Goal: Task Accomplishment & Management: Complete application form

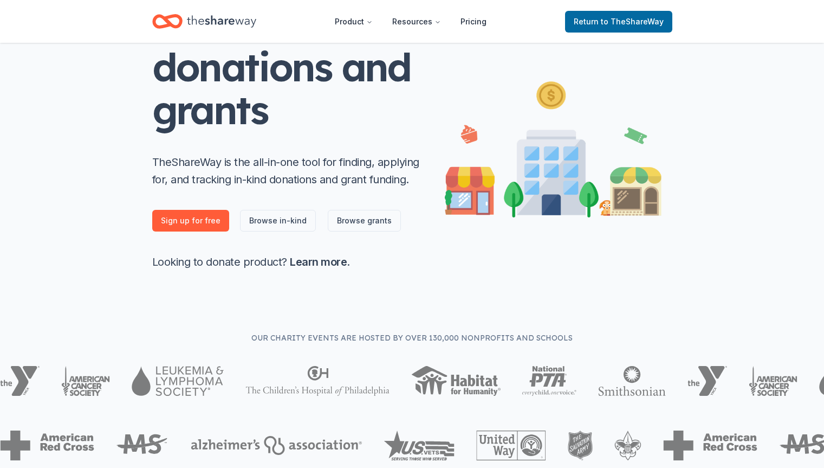
scroll to position [163, 0]
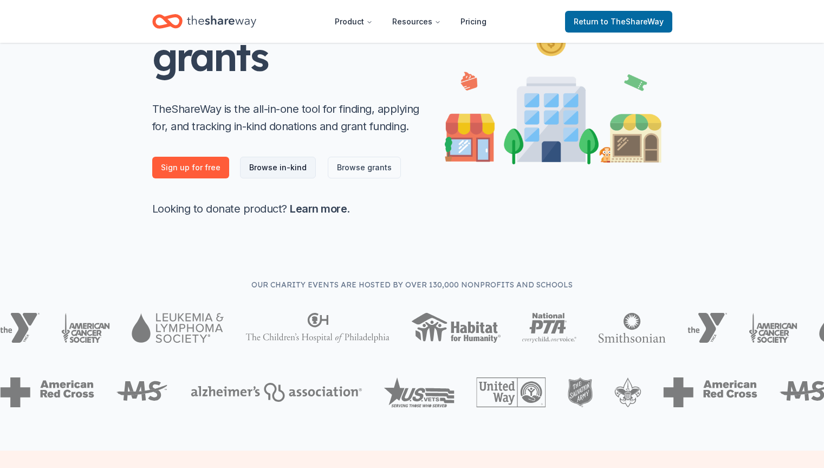
click at [264, 166] on link "Browse in-kind" at bounding box center [278, 168] width 76 height 22
click at [291, 166] on link "Browse in-kind" at bounding box center [278, 168] width 76 height 22
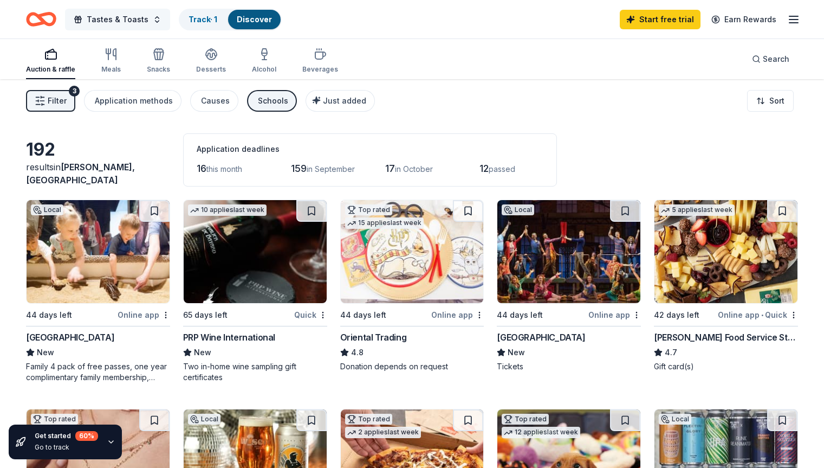
click at [146, 17] on span "Tastes & Toasts" at bounding box center [118, 19] width 62 height 13
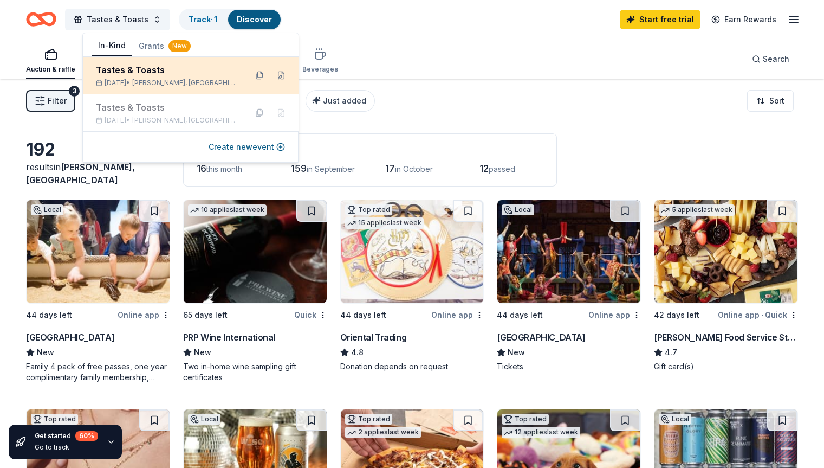
click at [149, 75] on div "Tastes & Toasts" at bounding box center [167, 69] width 142 height 13
click at [145, 79] on div "[DATE] • [GEOGRAPHIC_DATA], [GEOGRAPHIC_DATA]" at bounding box center [167, 83] width 142 height 9
click at [257, 77] on button at bounding box center [259, 75] width 17 height 17
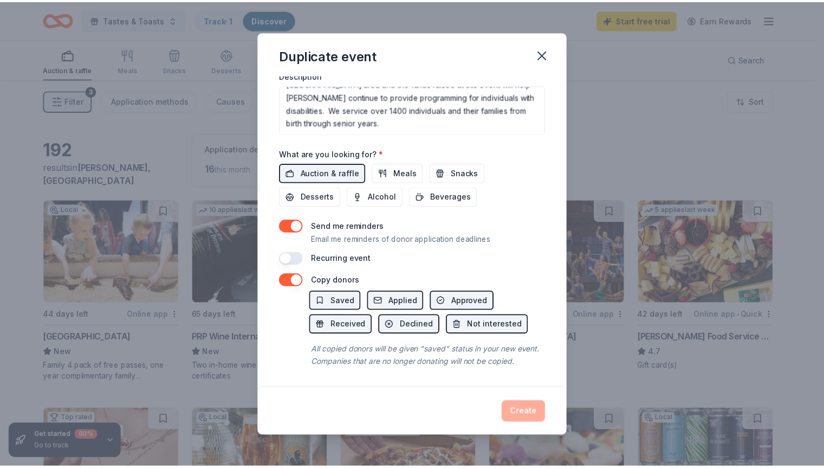
scroll to position [343, 0]
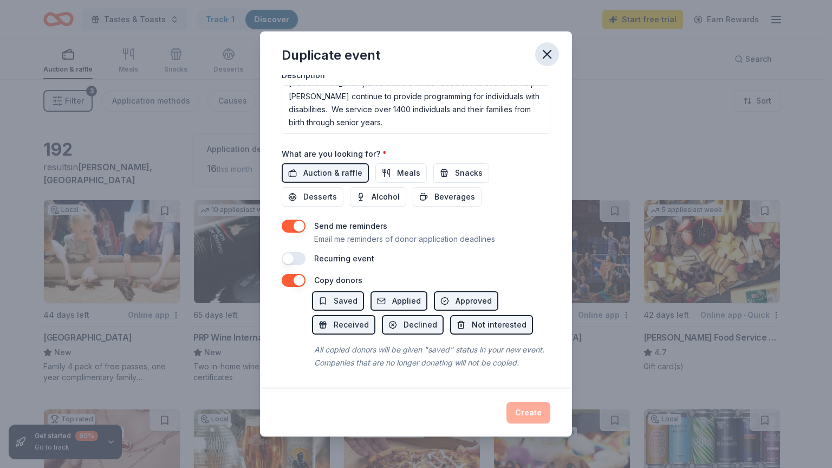
click at [547, 52] on icon "button" at bounding box center [547, 54] width 15 height 15
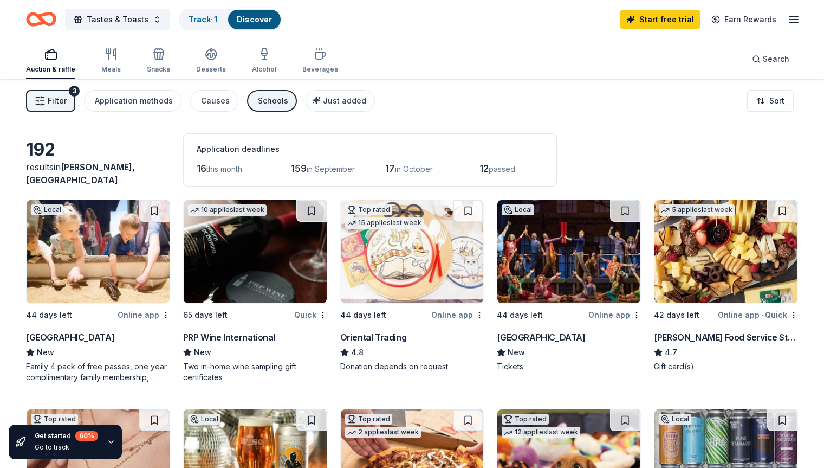
click at [228, 334] on div "PRP Wine International" at bounding box center [229, 336] width 92 height 13
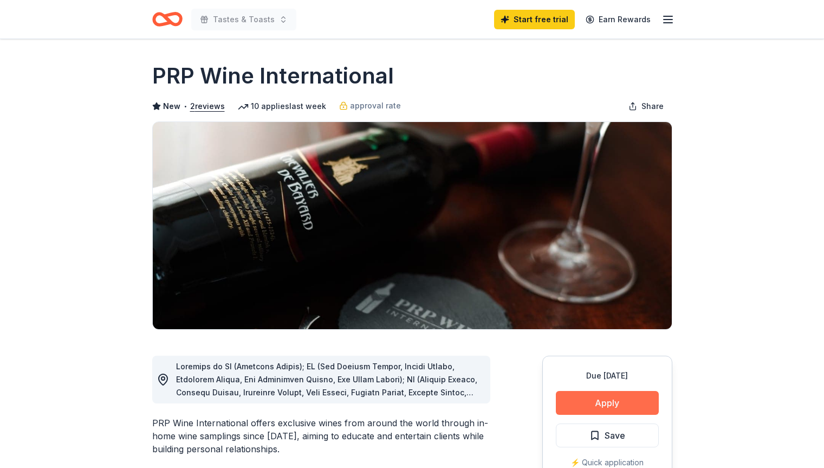
click at [618, 400] on button "Apply" at bounding box center [607, 403] width 103 height 24
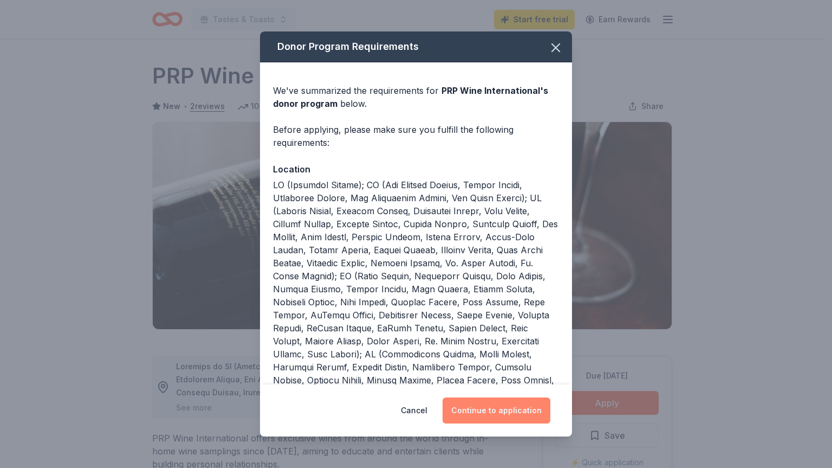
click at [508, 408] on button "Continue to application" at bounding box center [497, 410] width 108 height 26
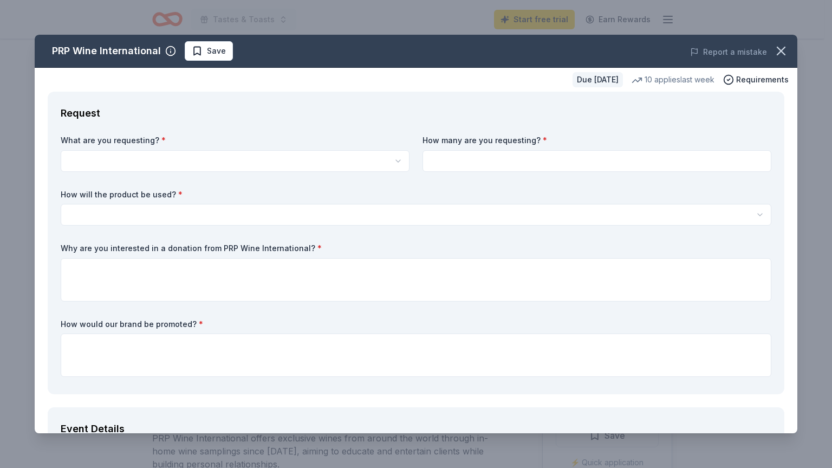
click at [215, 162] on html "Tastes & Toasts Start free trial Earn Rewards Due [DATE] Share PRP Wine Interna…" at bounding box center [416, 234] width 832 height 468
select select "Two in-home wine sampling gift certificates"
click at [459, 159] on input at bounding box center [597, 161] width 349 height 22
type input "1"
click at [237, 216] on html "Tastes & Toasts Start free trial Earn Rewards Due [DATE] Share PRP Wine Interna…" at bounding box center [416, 234] width 832 height 468
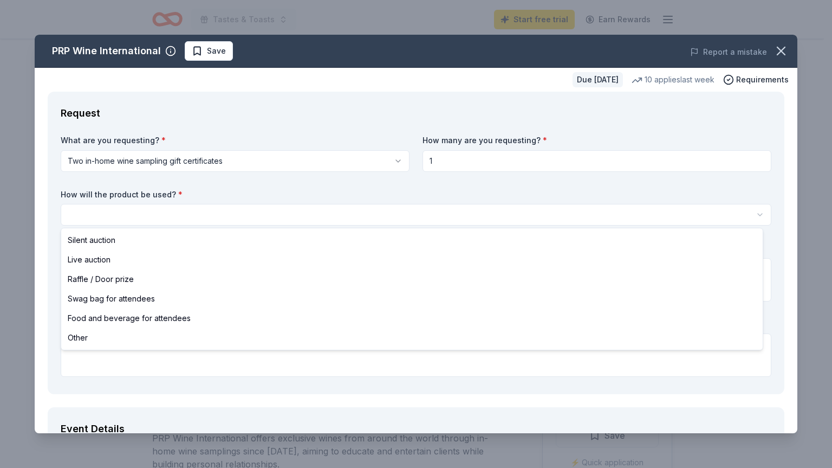
select select "other"
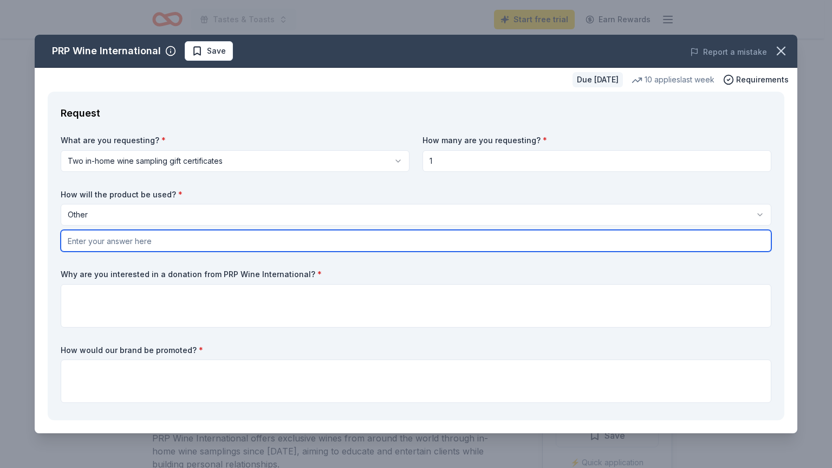
click at [104, 239] on input "text" at bounding box center [416, 241] width 711 height 22
type input "Silent Auction"
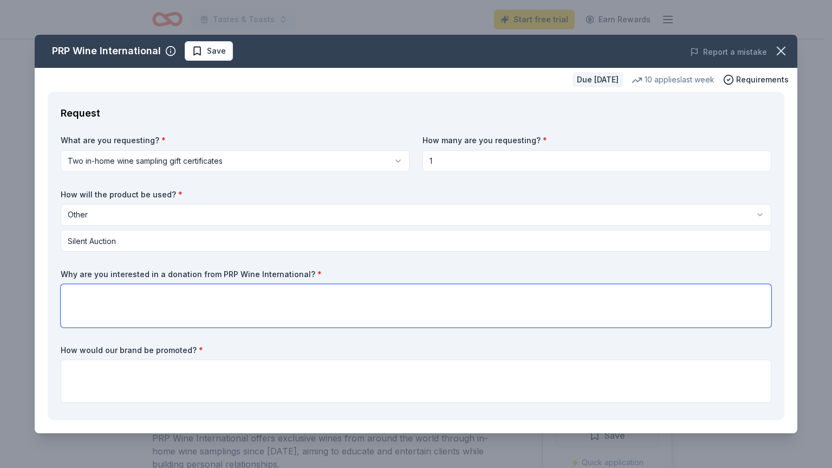
click at [108, 300] on textarea at bounding box center [416, 305] width 711 height 43
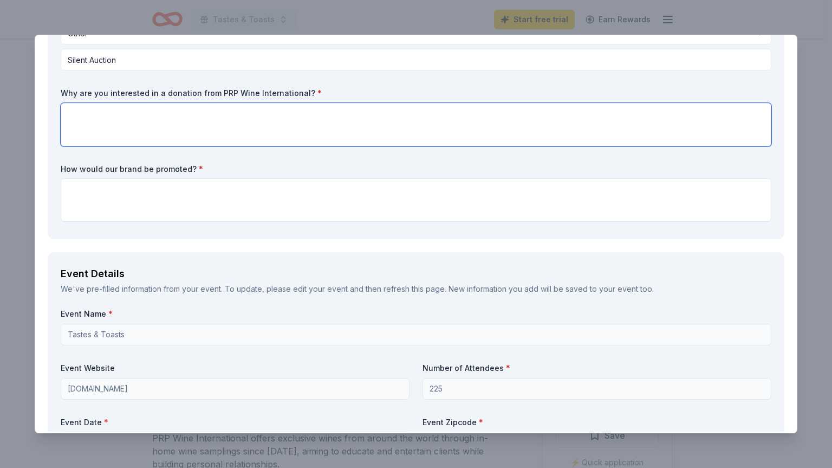
scroll to position [163, 0]
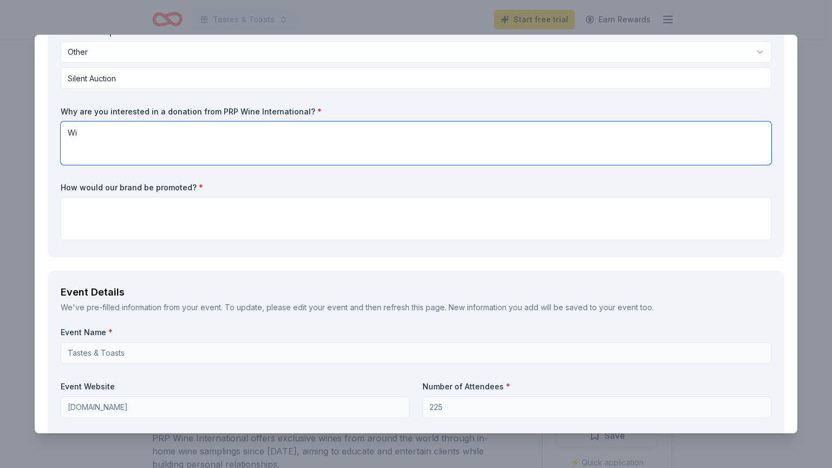
type textarea "W"
type textarea "Your organization lends to our theme of 'Tastes & Toasts'"
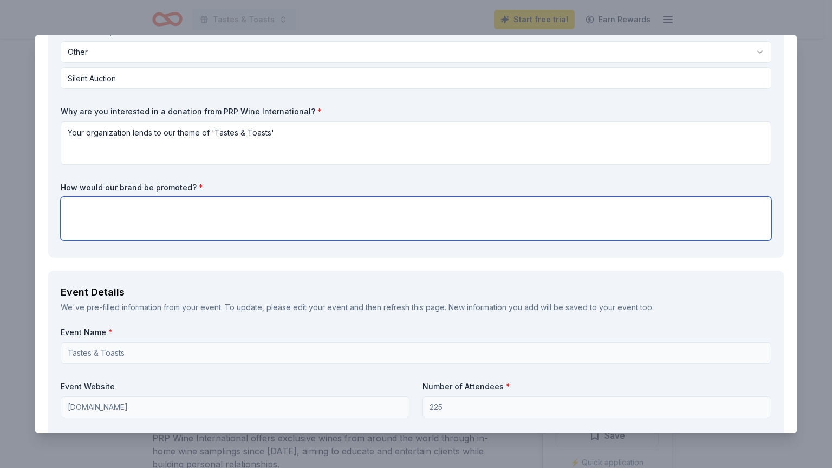
click at [135, 202] on textarea at bounding box center [416, 218] width 711 height 43
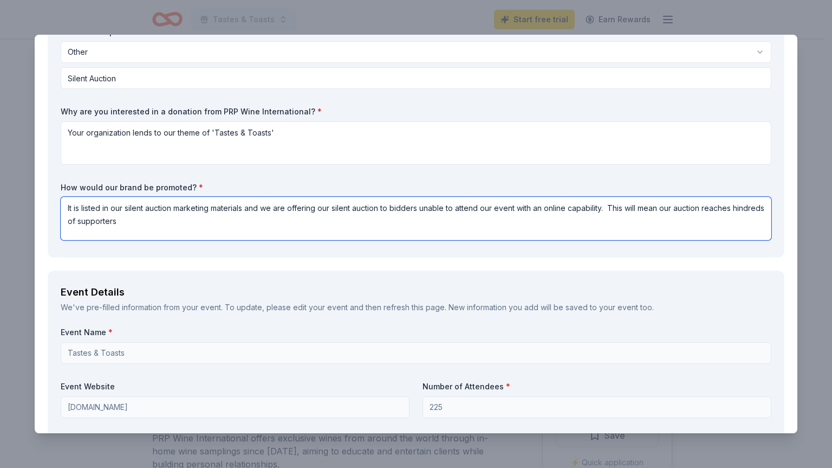
click at [95, 223] on textarea "It is listed in our silent auction marketing materials and we are offering our …" at bounding box center [416, 218] width 711 height 43
click at [91, 223] on textarea "It is listed in our silent auction marketing materials and we are offering our …" at bounding box center [416, 218] width 711 height 43
click at [76, 221] on textarea "It is listed in our silent auction marketing materials and we are offering our …" at bounding box center [416, 218] width 711 height 43
click at [180, 217] on textarea "It is listed in our silent auction marketing materials and we are offering our …" at bounding box center [416, 218] width 711 height 43
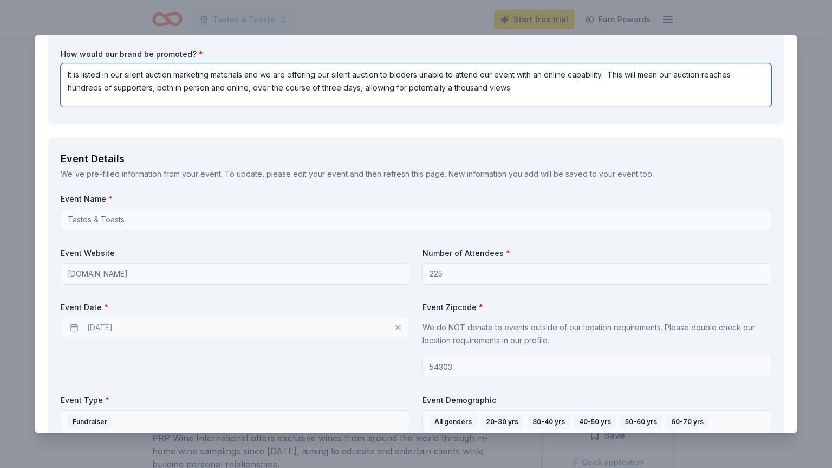
scroll to position [325, 0]
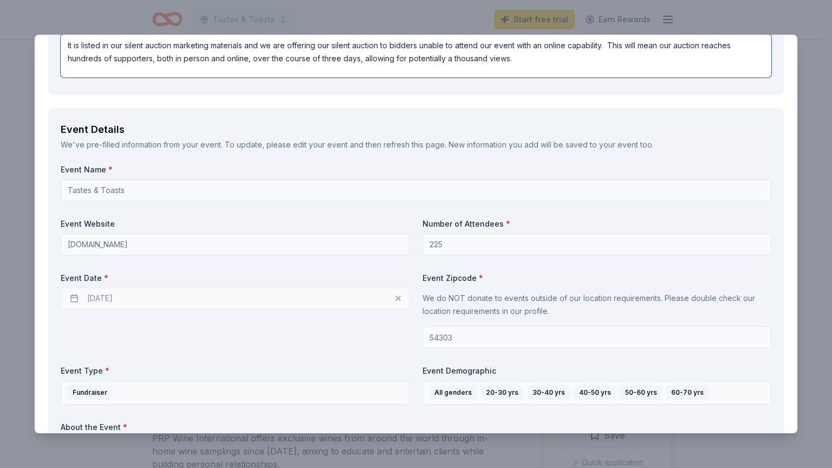
type textarea "It is listed in our silent auction marketing materials and we are offering our …"
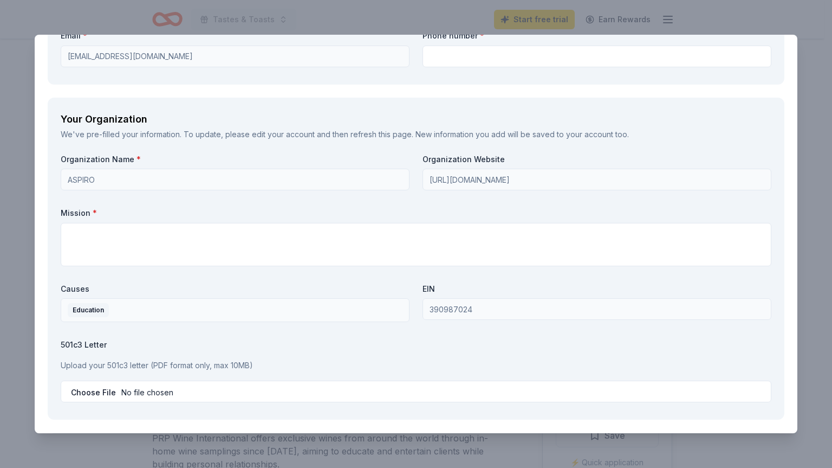
scroll to position [921, 0]
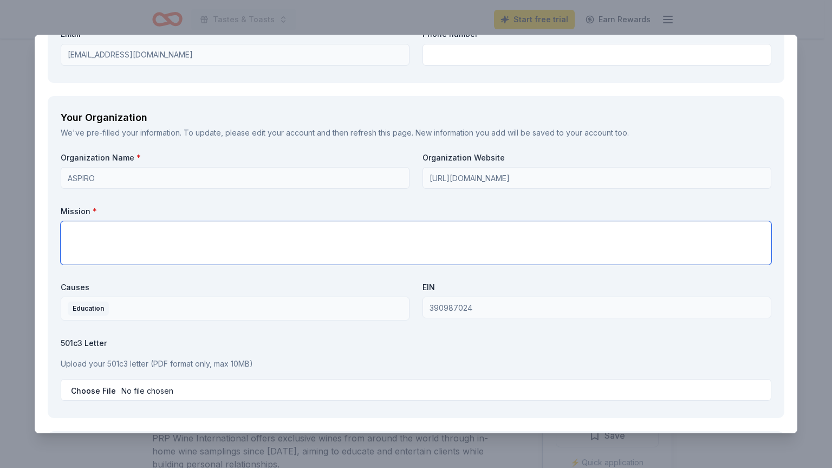
click at [147, 240] on textarea at bounding box center [416, 242] width 711 height 43
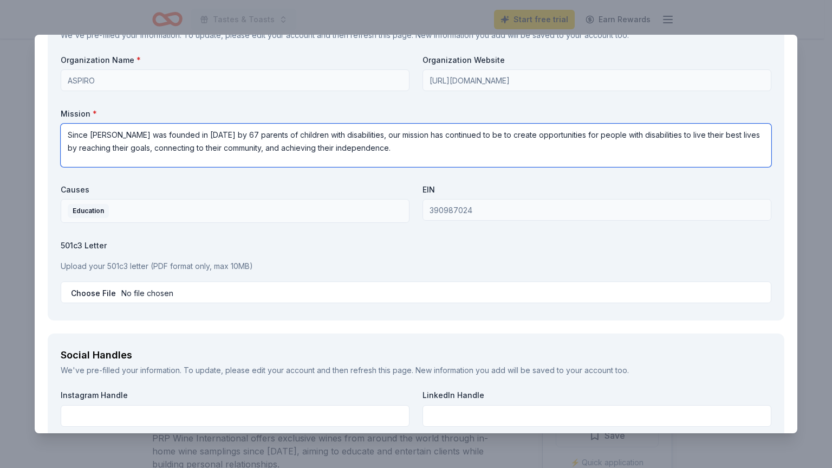
scroll to position [1029, 0]
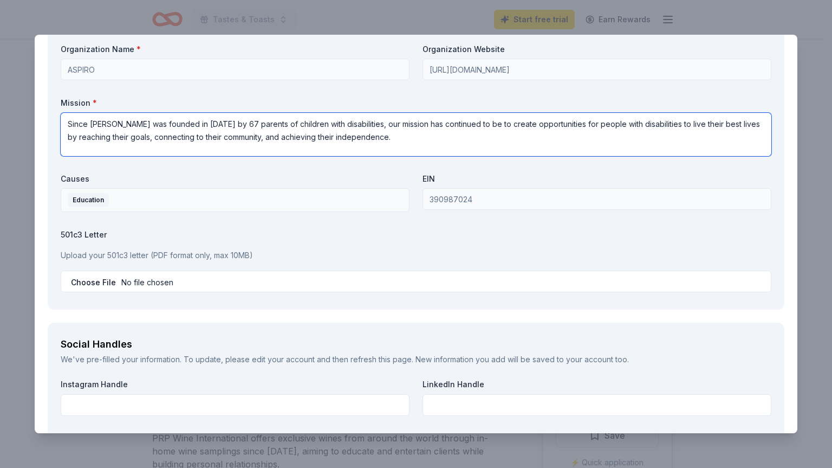
type textarea "Since Aspiro was founded in 1957 by 67 parents of children with disabilities, o…"
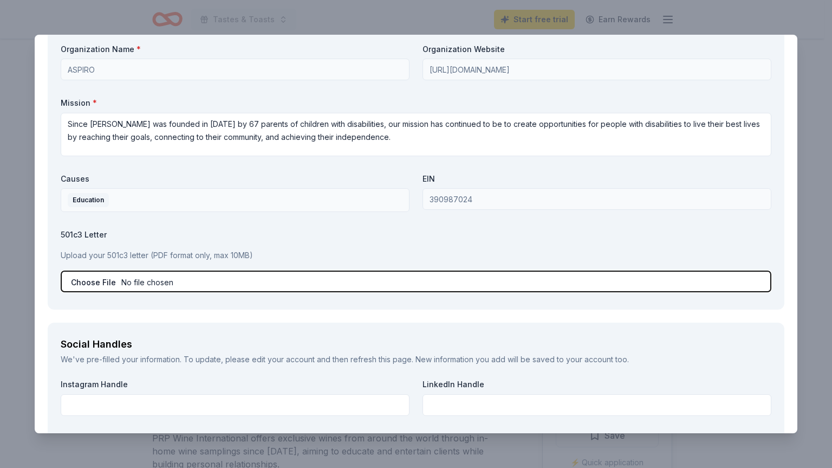
click at [250, 283] on input "file" at bounding box center [416, 281] width 711 height 22
type input "C:\fakepath\501c 3 form.pdf"
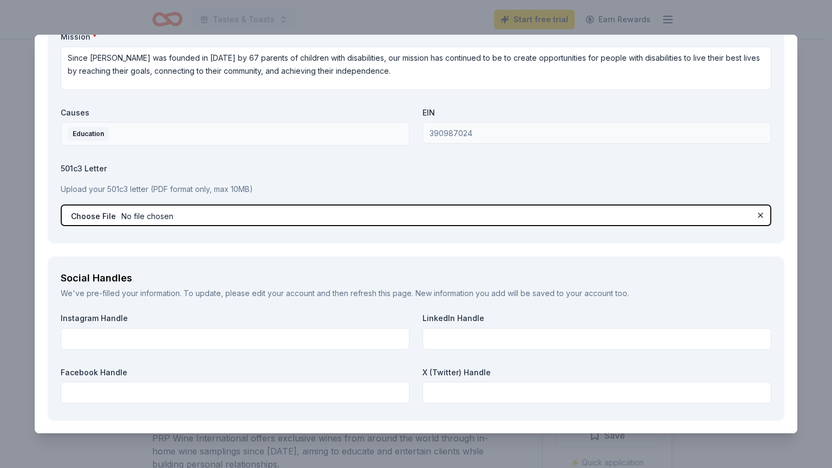
scroll to position [1055, 0]
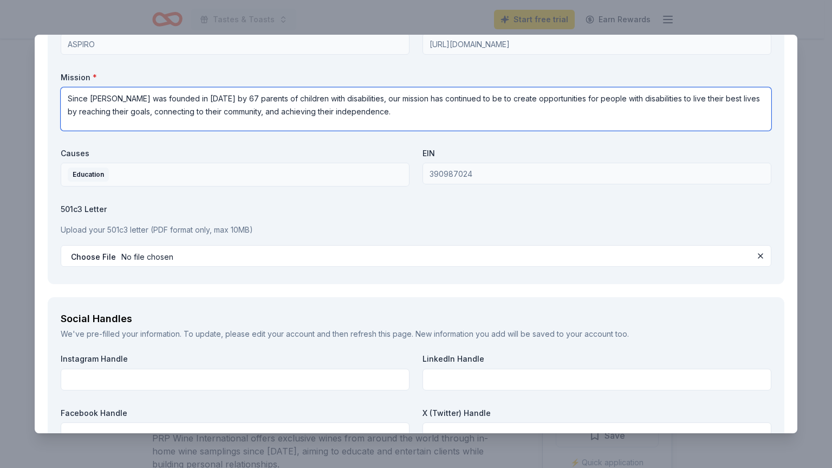
click at [409, 111] on textarea "Since Aspiro was founded in 1957 by 67 parents of children with disabilities, o…" at bounding box center [416, 108] width 711 height 43
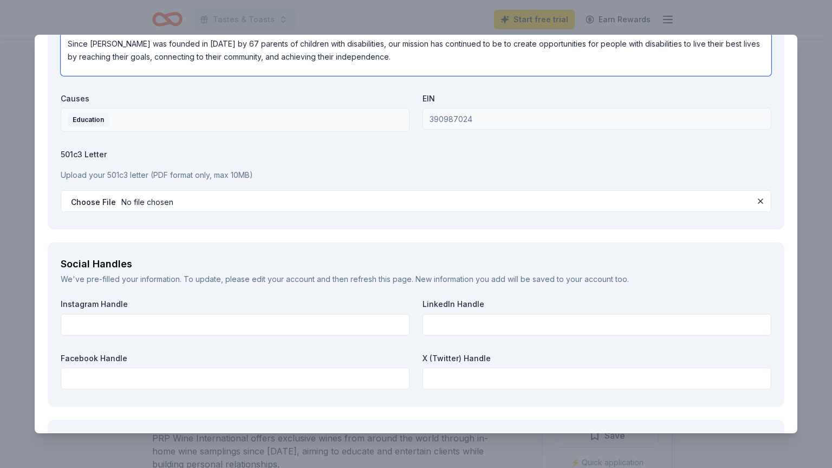
scroll to position [1163, 0]
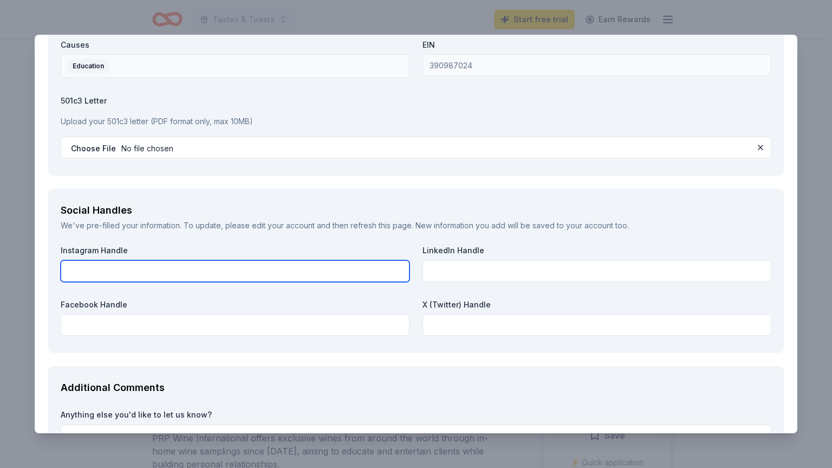
click at [170, 269] on input "text" at bounding box center [235, 271] width 349 height 22
type input "i"
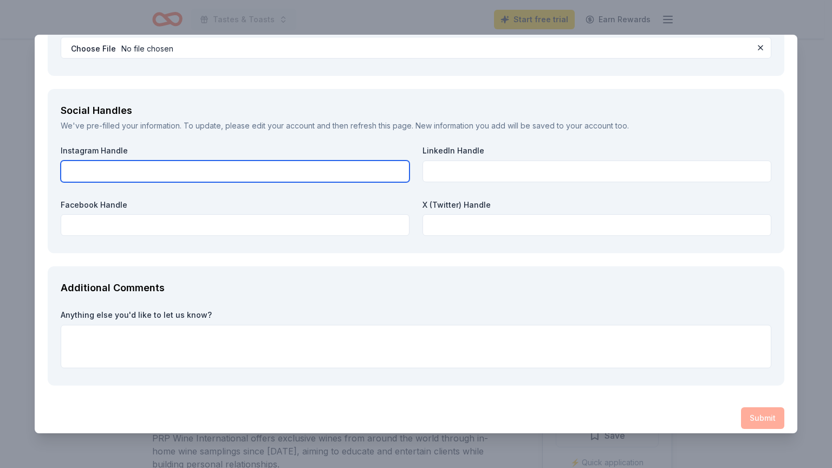
scroll to position [1272, 0]
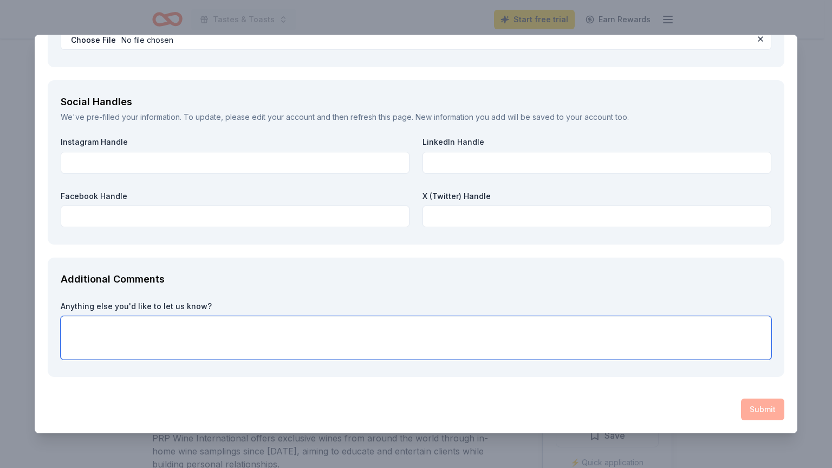
click at [102, 327] on textarea at bounding box center [416, 337] width 711 height 43
click at [153, 330] on textarea "Thank you for cinsidering supporting Aspiro's" at bounding box center [416, 337] width 711 height 43
click at [129, 328] on textarea "Thank you for cinsidering supporting Aspiro's" at bounding box center [416, 337] width 711 height 43
click at [252, 330] on textarea "Thank you for considering supporting Aspiro's" at bounding box center [416, 337] width 711 height 43
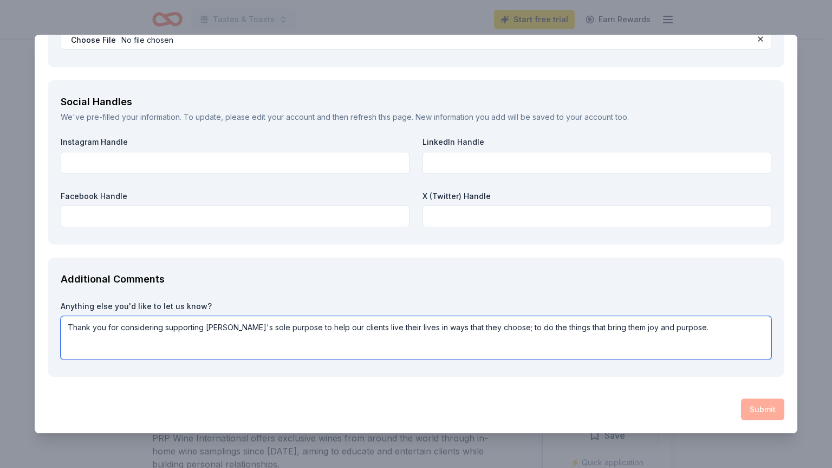
type textarea "Thank you for considering supporting Aspiro's sole purpose to help our clients …"
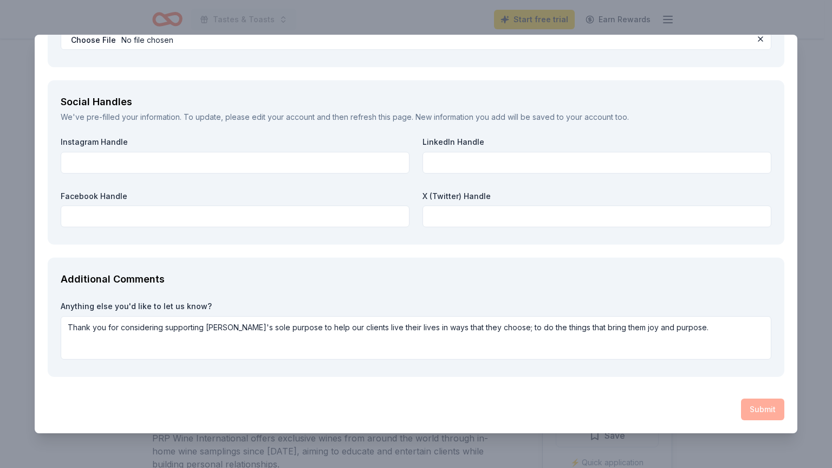
click at [759, 409] on div "Submit" at bounding box center [416, 409] width 737 height 22
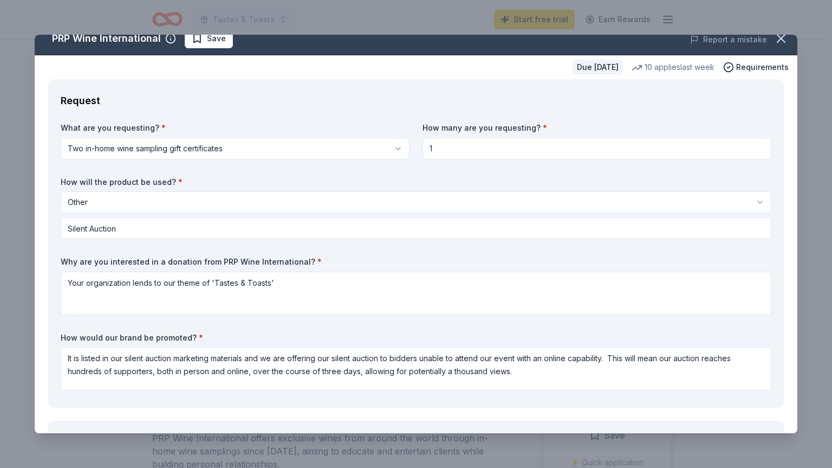
scroll to position [0, 0]
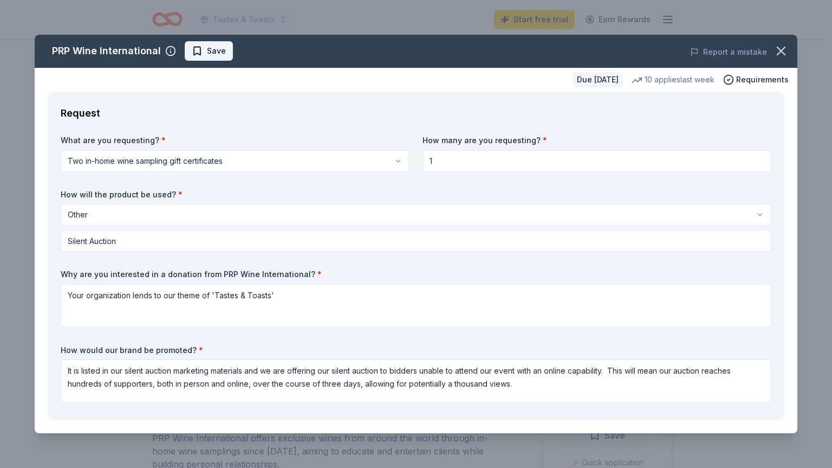
click at [220, 56] on span "Save" at bounding box center [216, 50] width 19 height 13
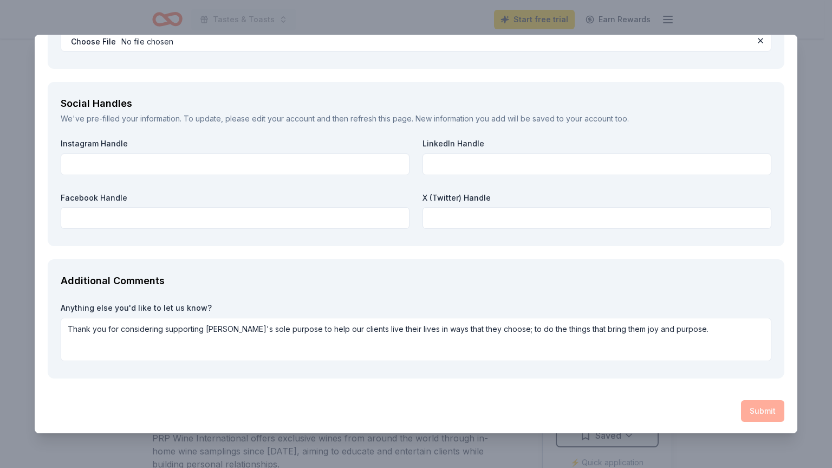
scroll to position [1272, 0]
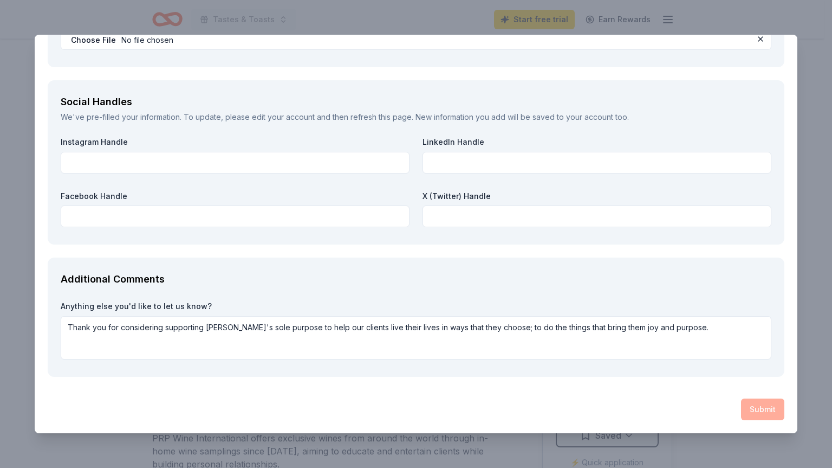
click at [757, 413] on div "Submit" at bounding box center [416, 409] width 737 height 22
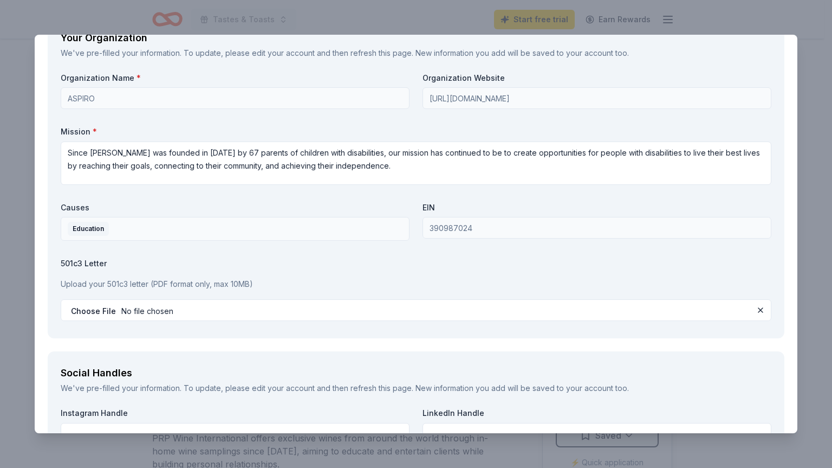
scroll to position [676, 0]
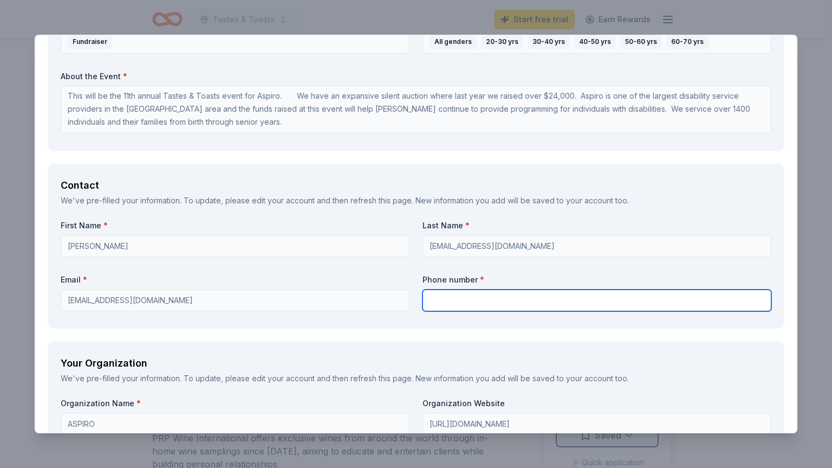
click at [492, 301] on input "text" at bounding box center [597, 300] width 349 height 22
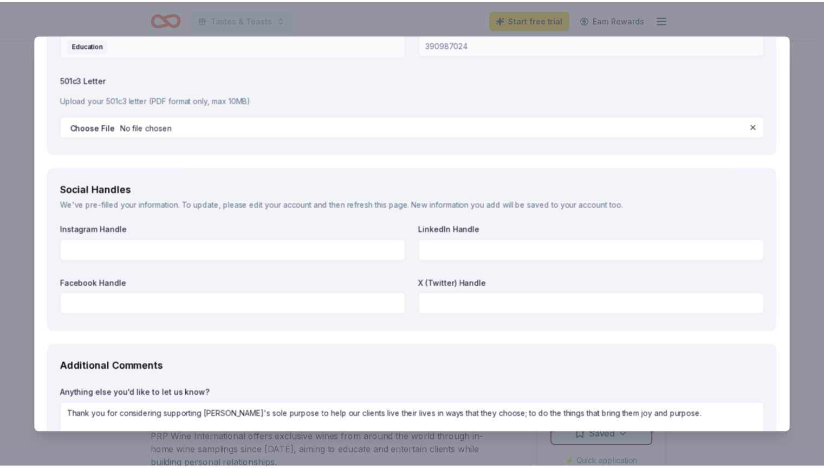
scroll to position [1272, 0]
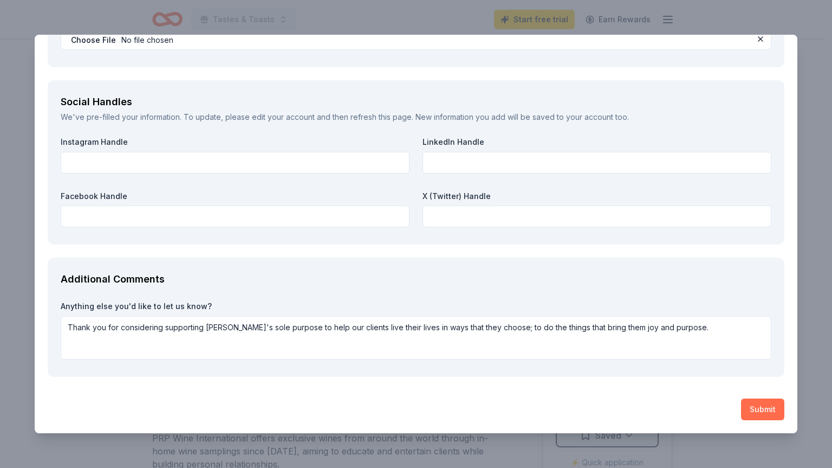
type input "920-593-4348"
click at [749, 404] on button "Submit" at bounding box center [762, 409] width 43 height 22
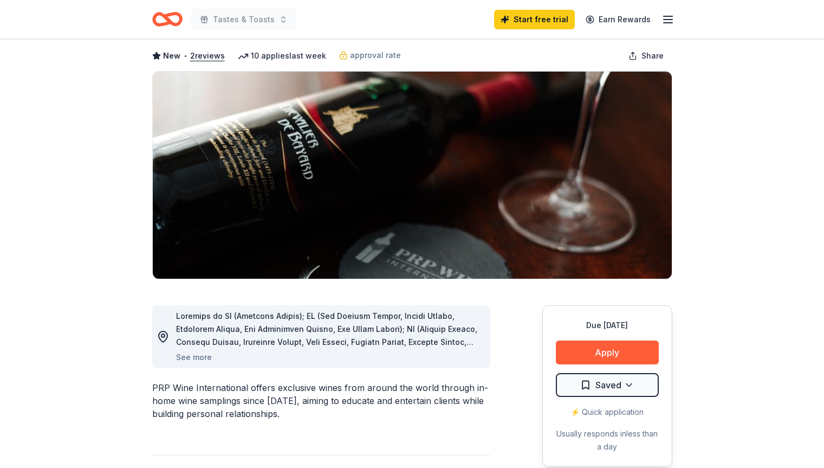
scroll to position [0, 0]
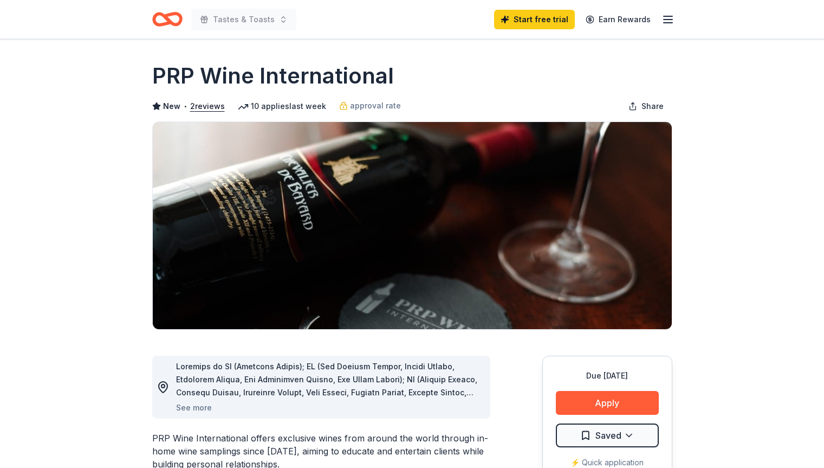
click at [667, 22] on icon "button" at bounding box center [668, 19] width 13 height 13
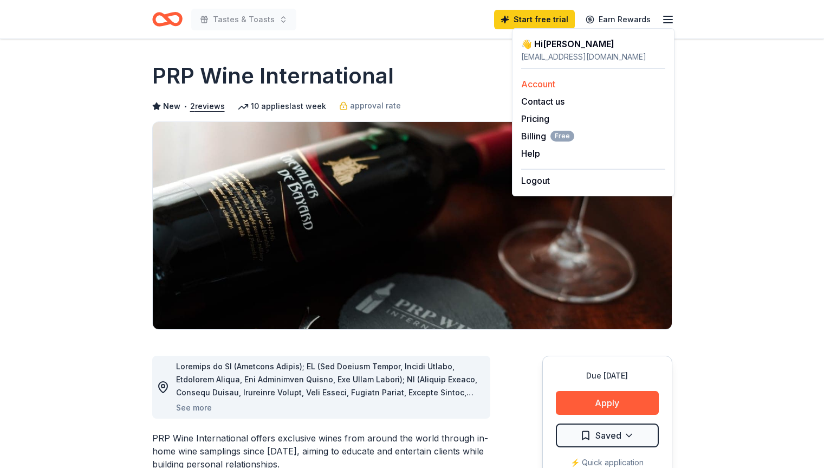
click at [535, 89] on link "Account" at bounding box center [538, 84] width 34 height 11
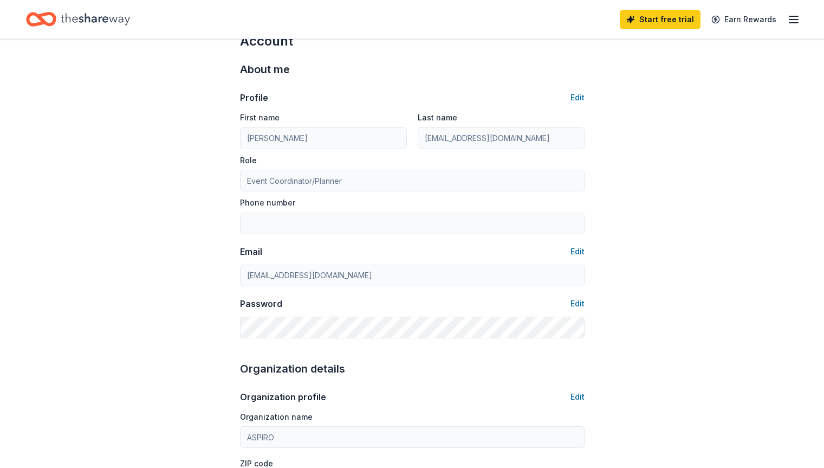
type input "920-593-4348"
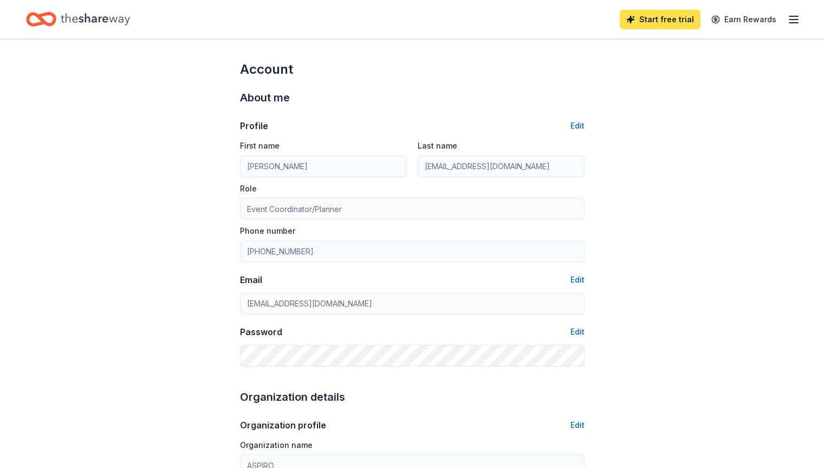
click at [666, 25] on link "Start free trial" at bounding box center [660, 20] width 81 height 20
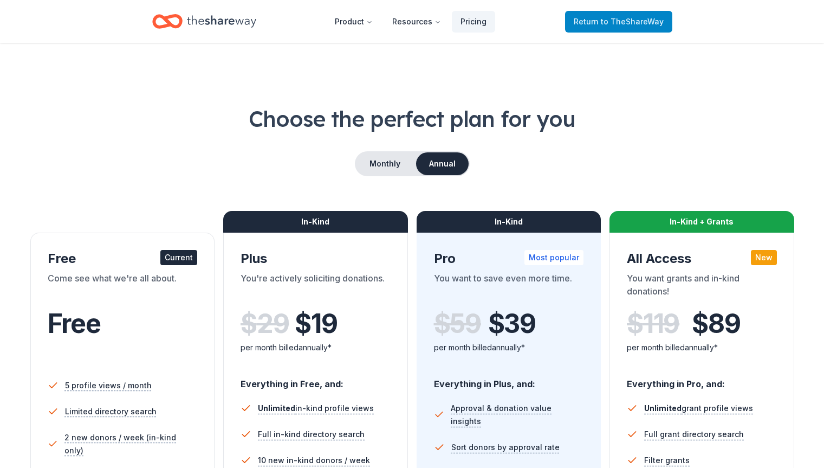
click at [640, 28] on span "Return to TheShareWay" at bounding box center [619, 21] width 90 height 13
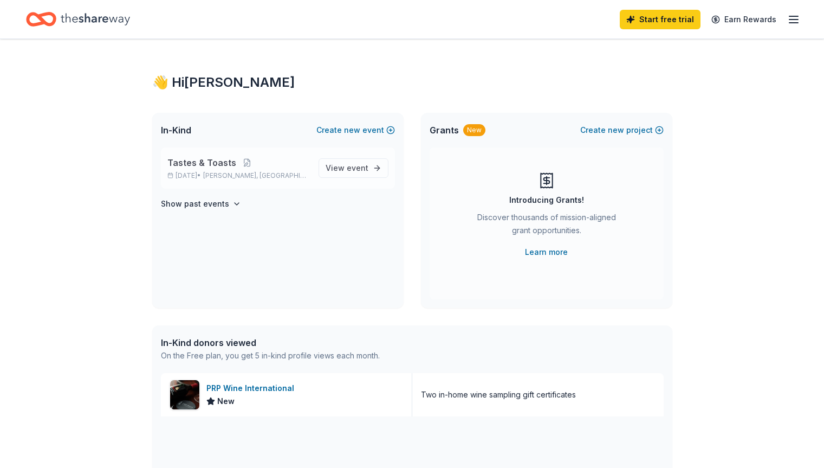
click at [218, 177] on p "Oct 24, 2025 • Howard, WI" at bounding box center [238, 175] width 142 height 9
click at [374, 171] on link "View event" at bounding box center [354, 168] width 70 height 20
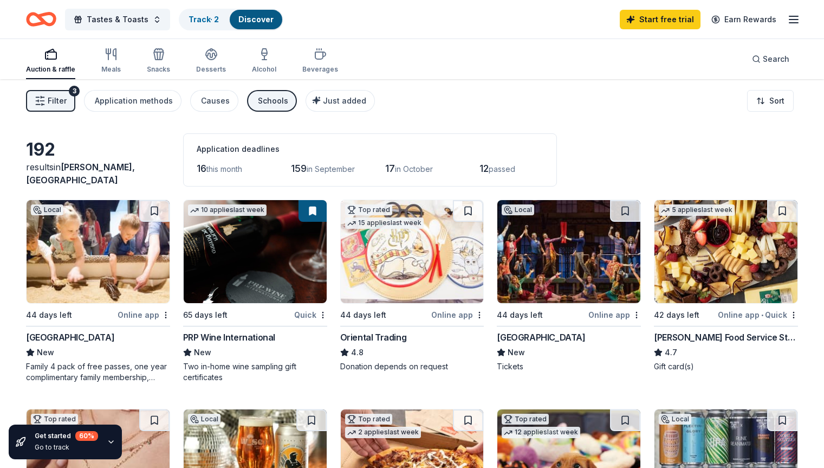
scroll to position [54, 0]
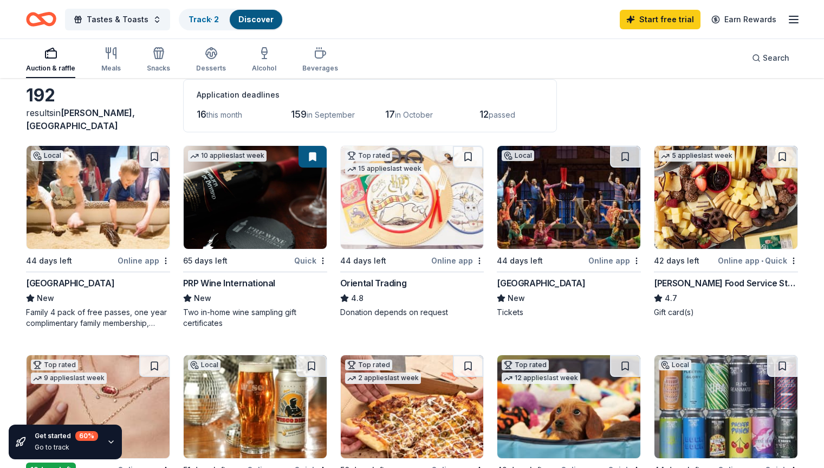
click at [679, 260] on div "42 days left" at bounding box center [677, 260] width 46 height 13
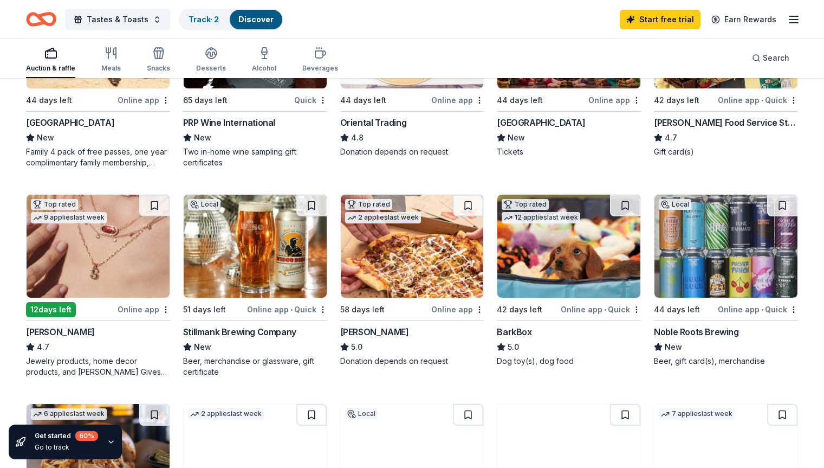
scroll to position [217, 0]
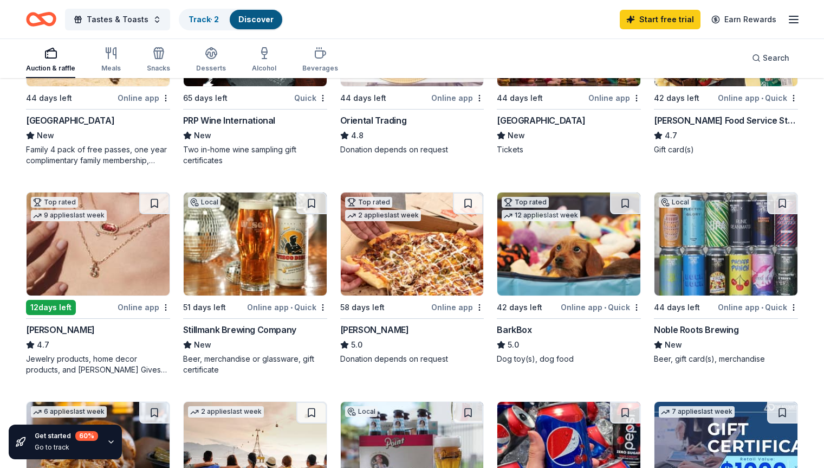
click at [77, 328] on div "Kendra Scott" at bounding box center [60, 329] width 69 height 13
click at [373, 311] on div "58 days left" at bounding box center [362, 307] width 44 height 13
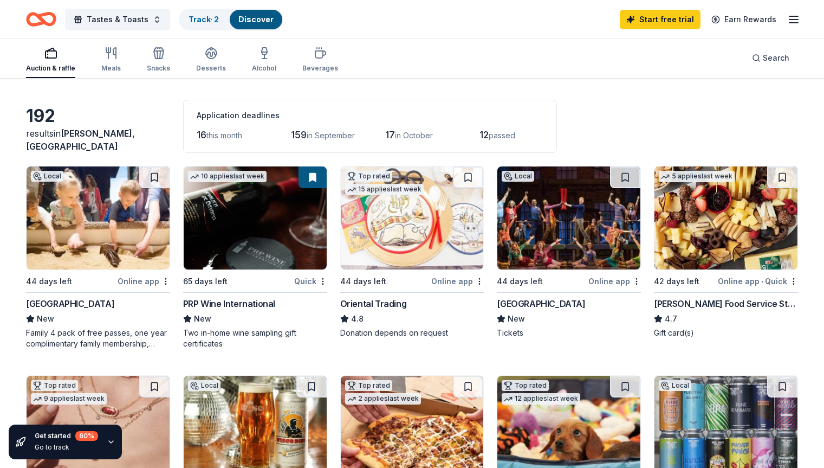
scroll to position [0, 0]
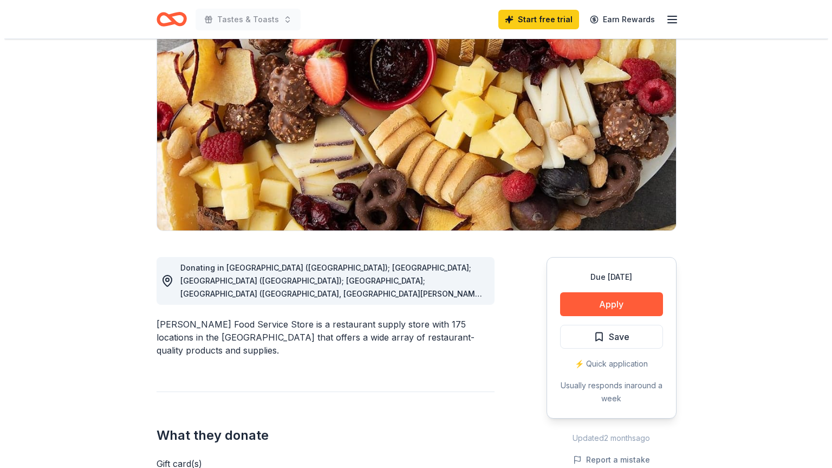
scroll to position [108, 0]
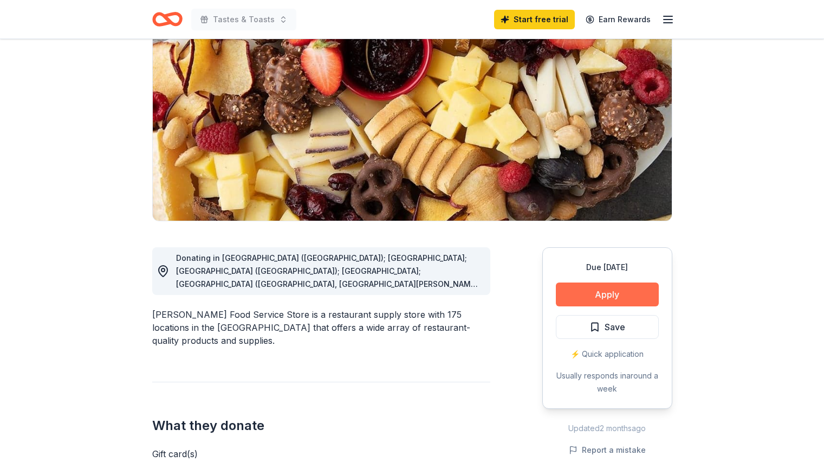
click at [612, 294] on button "Apply" at bounding box center [607, 294] width 103 height 24
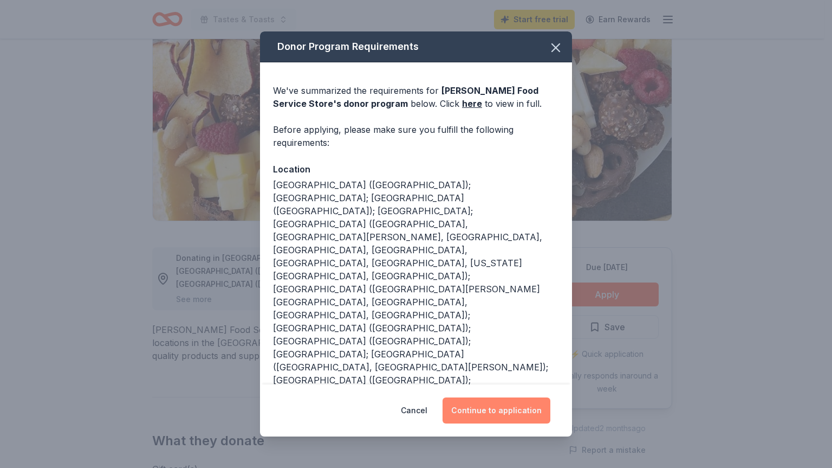
click at [489, 407] on button "Continue to application" at bounding box center [497, 410] width 108 height 26
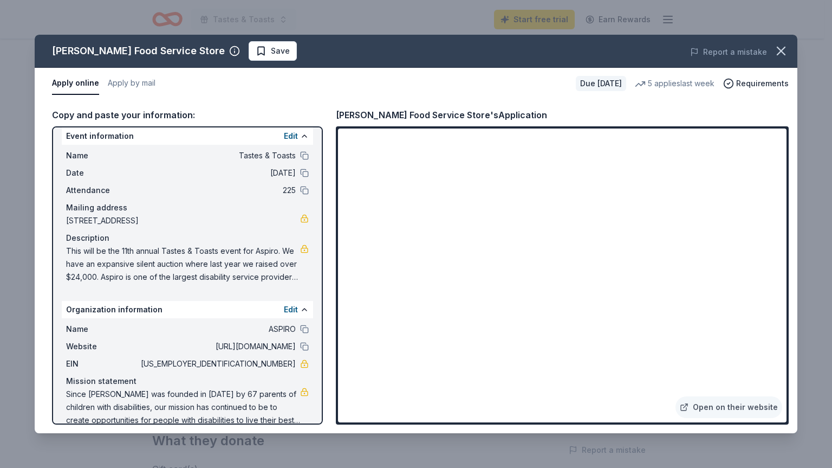
scroll to position [0, 0]
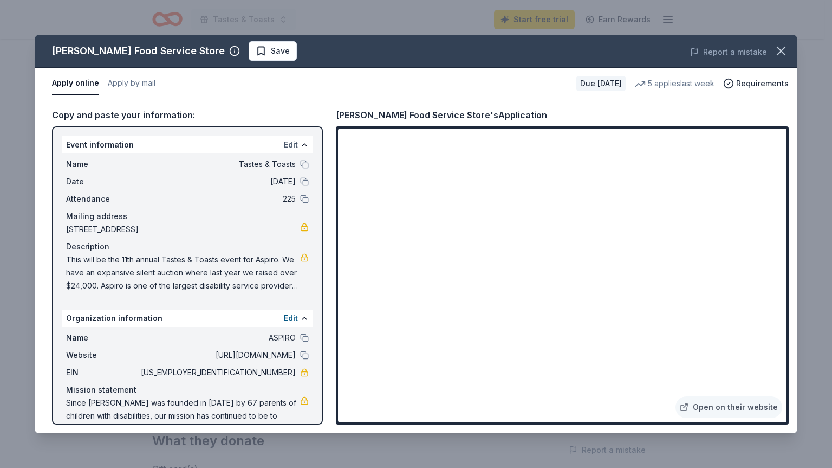
click at [289, 146] on button "Edit" at bounding box center [291, 144] width 14 height 13
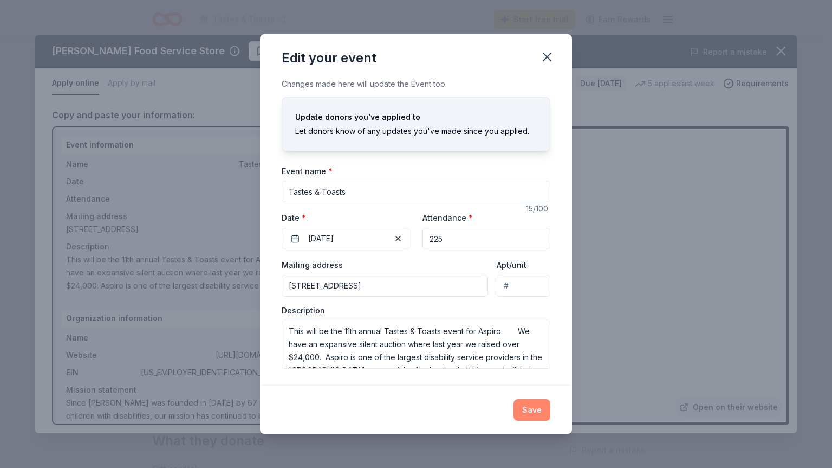
click at [541, 414] on button "Save" at bounding box center [532, 410] width 37 height 22
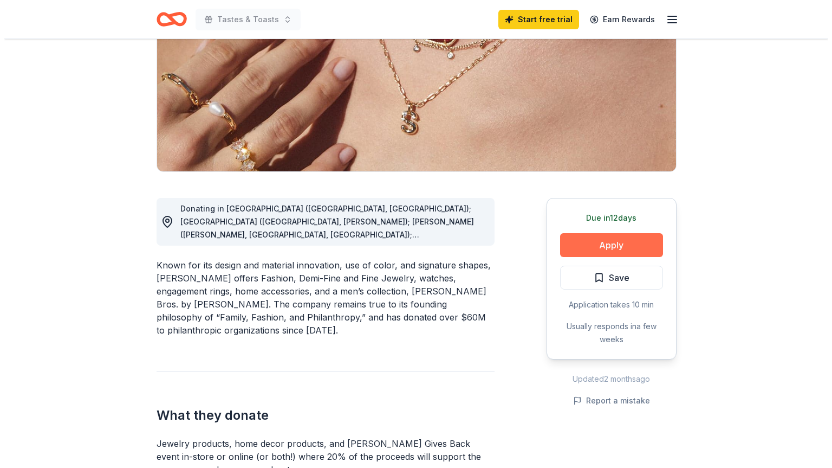
scroll to position [163, 0]
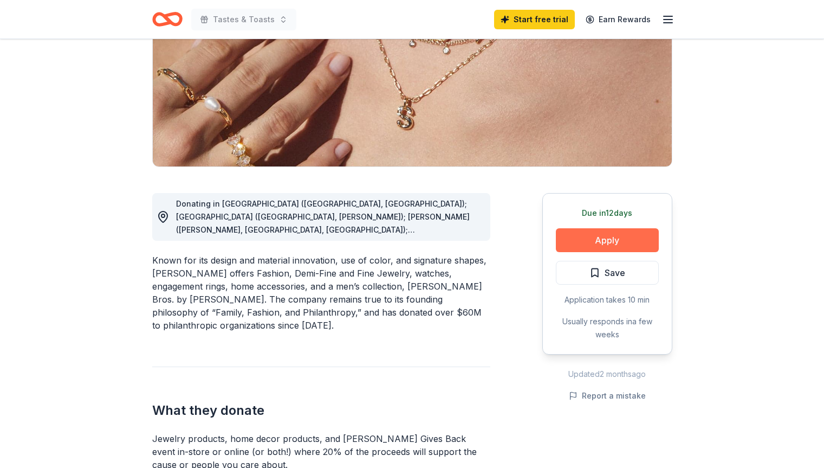
click at [599, 237] on button "Apply" at bounding box center [607, 240] width 103 height 24
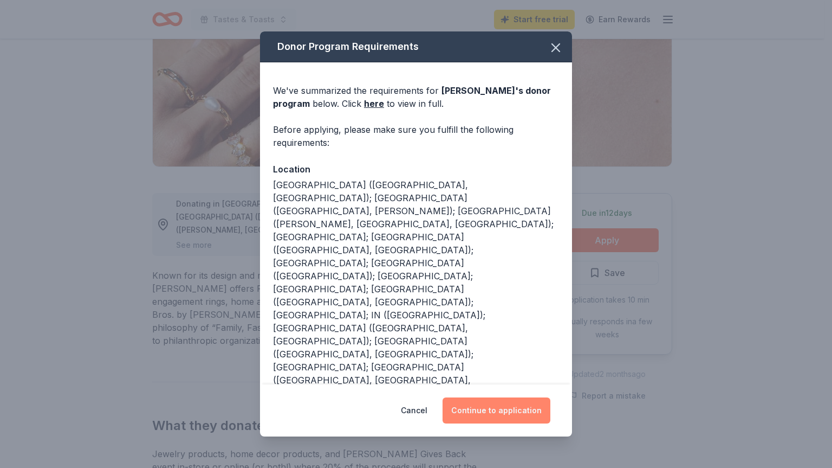
click at [498, 411] on button "Continue to application" at bounding box center [497, 410] width 108 height 26
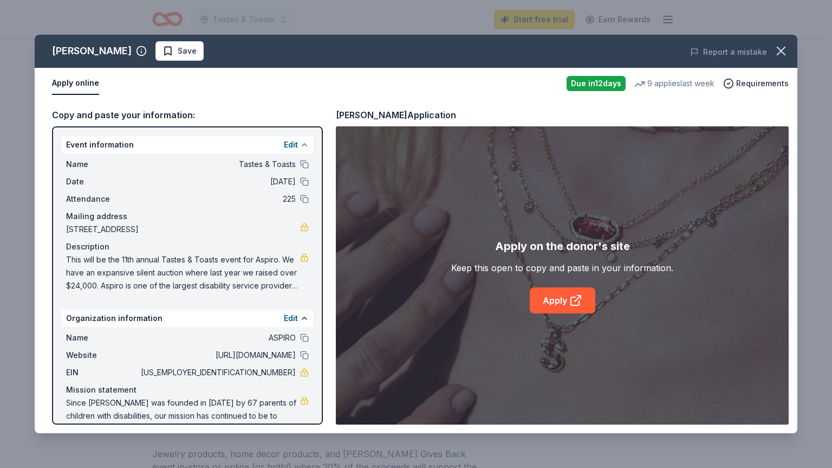
click at [300, 146] on button at bounding box center [304, 144] width 9 height 9
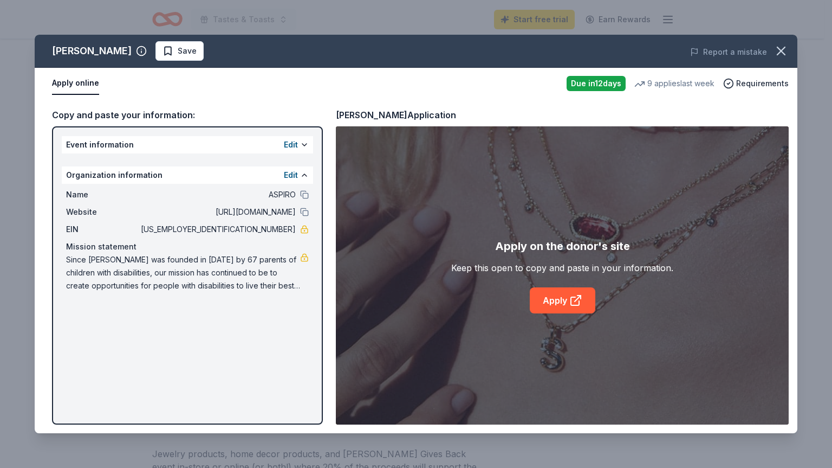
click at [299, 146] on div "Edit" at bounding box center [296, 144] width 25 height 13
click at [574, 305] on icon at bounding box center [575, 301] width 8 height 8
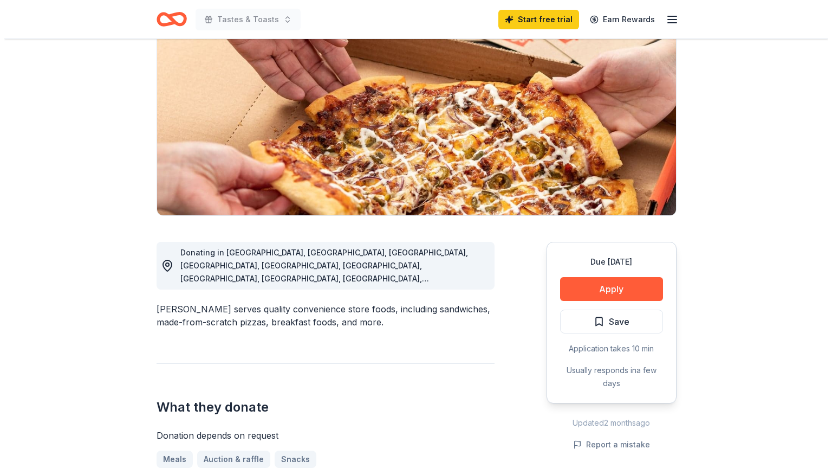
scroll to position [163, 0]
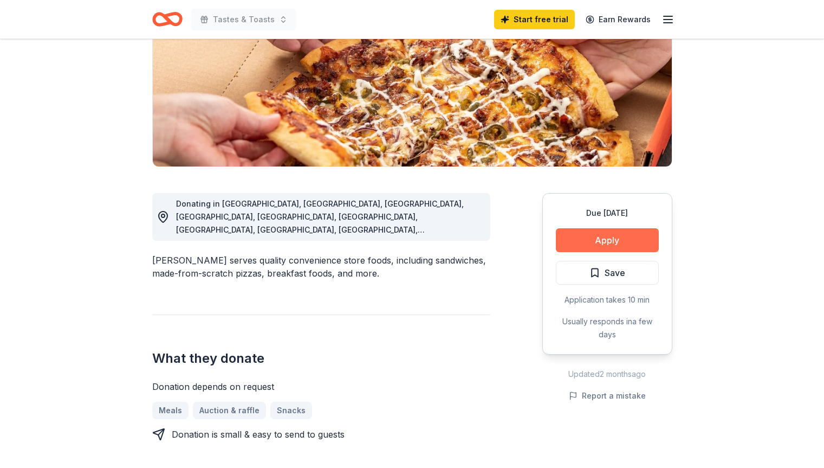
click at [649, 241] on button "Apply" at bounding box center [607, 240] width 103 height 24
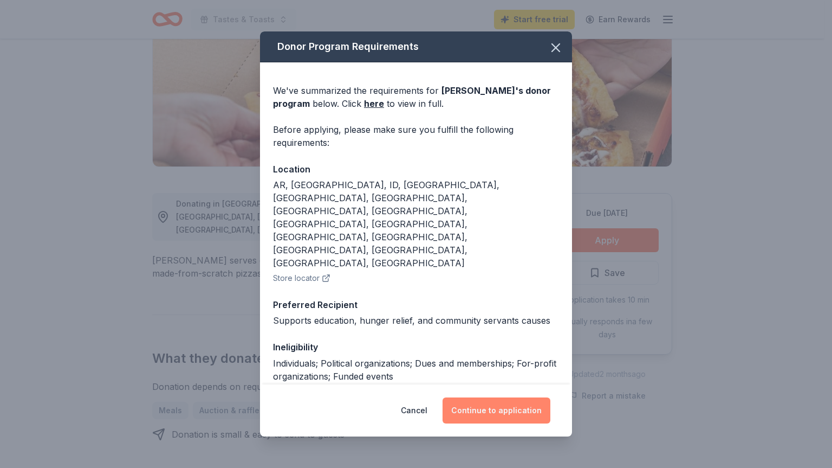
click at [526, 404] on button "Continue to application" at bounding box center [497, 410] width 108 height 26
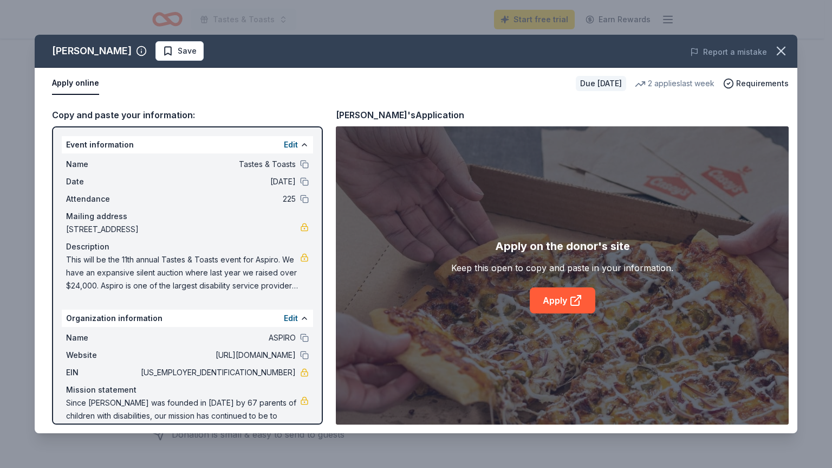
scroll to position [25, 0]
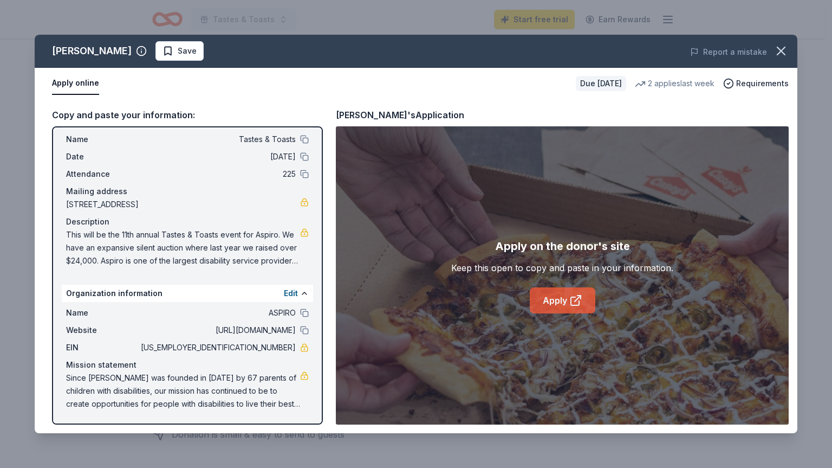
click at [558, 304] on link "Apply" at bounding box center [563, 300] width 66 height 26
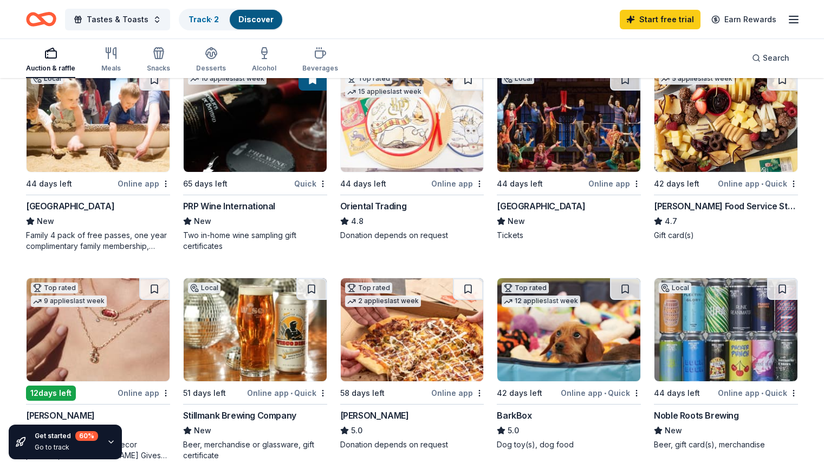
scroll to position [217, 0]
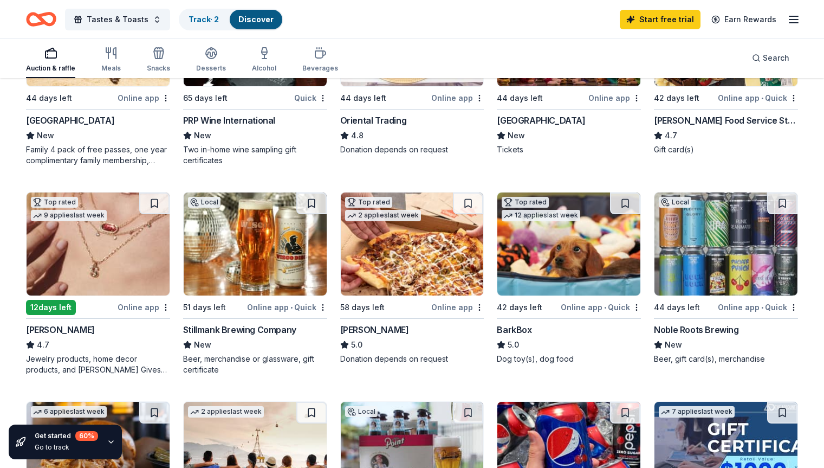
click at [515, 333] on div "BarkBox" at bounding box center [514, 329] width 35 height 13
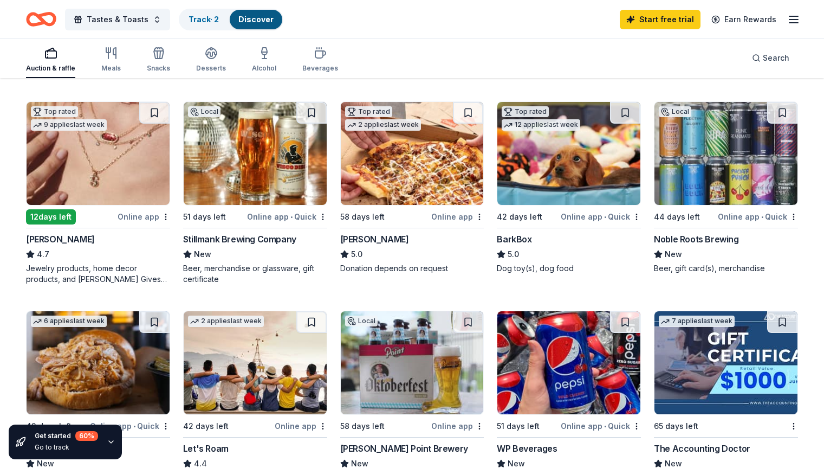
scroll to position [325, 0]
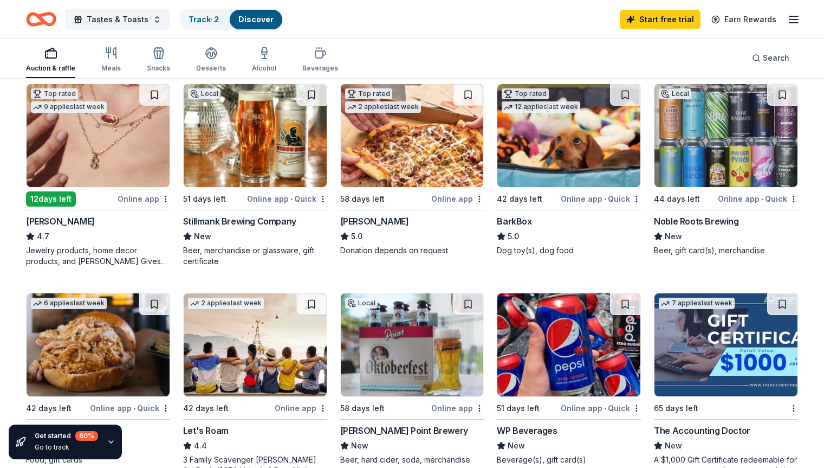
click at [689, 222] on div "Noble Roots Brewing" at bounding box center [696, 221] width 85 height 13
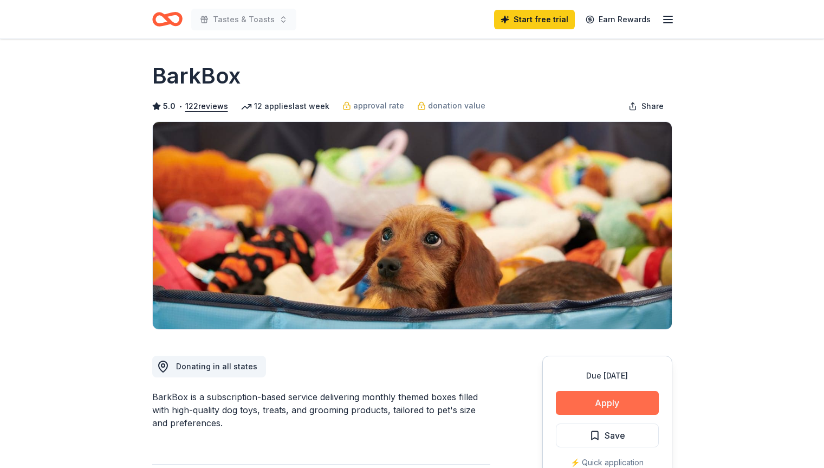
click at [595, 397] on button "Apply" at bounding box center [607, 403] width 103 height 24
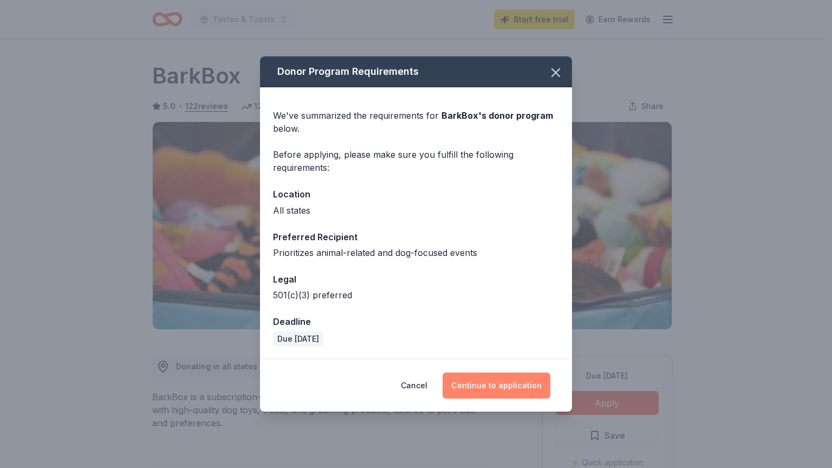
click at [503, 386] on button "Continue to application" at bounding box center [497, 385] width 108 height 26
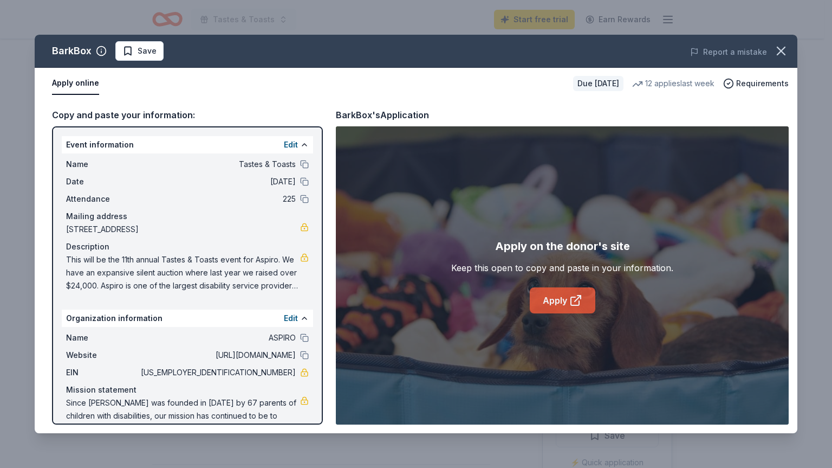
click at [578, 296] on icon at bounding box center [575, 300] width 13 height 13
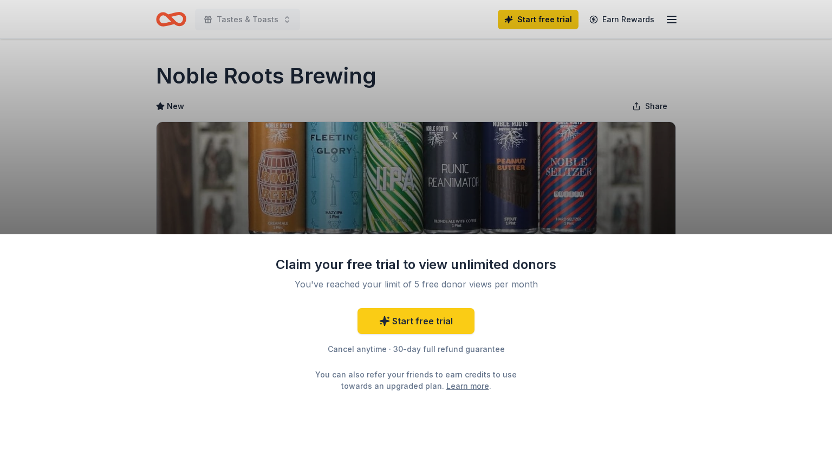
click at [792, 152] on div "Claim your free trial to view unlimited donors You've reached your limit of 5 f…" at bounding box center [416, 234] width 832 height 468
click at [419, 322] on link "Start free trial" at bounding box center [416, 321] width 117 height 26
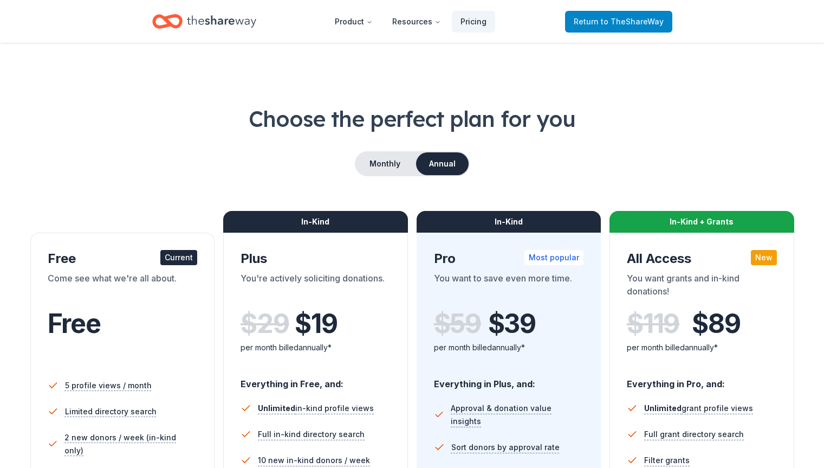
click at [599, 25] on span "Return to TheShareWay" at bounding box center [619, 21] width 90 height 13
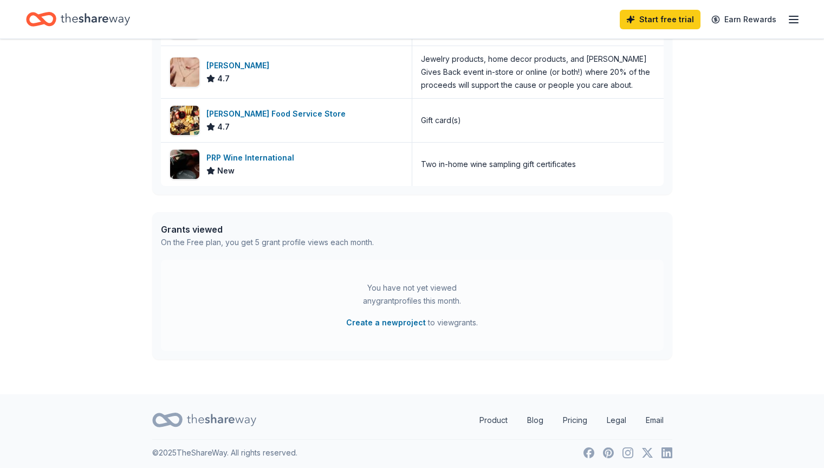
scroll to position [419, 0]
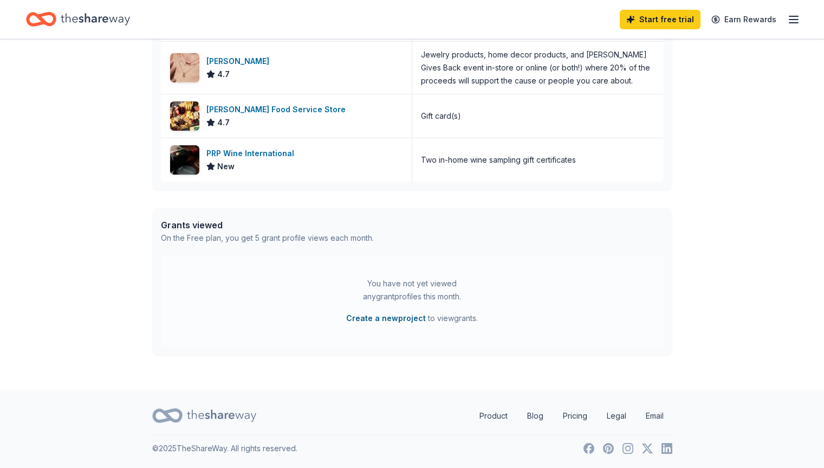
click at [396, 318] on button "Create a new project" at bounding box center [386, 318] width 80 height 13
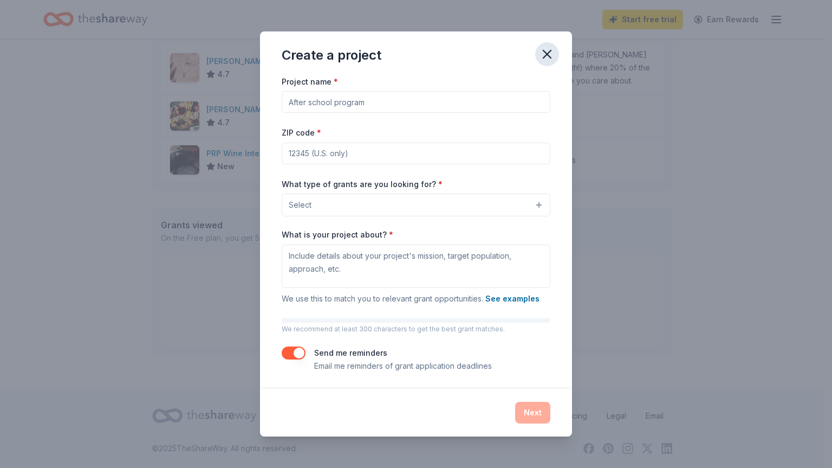
click at [548, 57] on icon "button" at bounding box center [547, 54] width 15 height 15
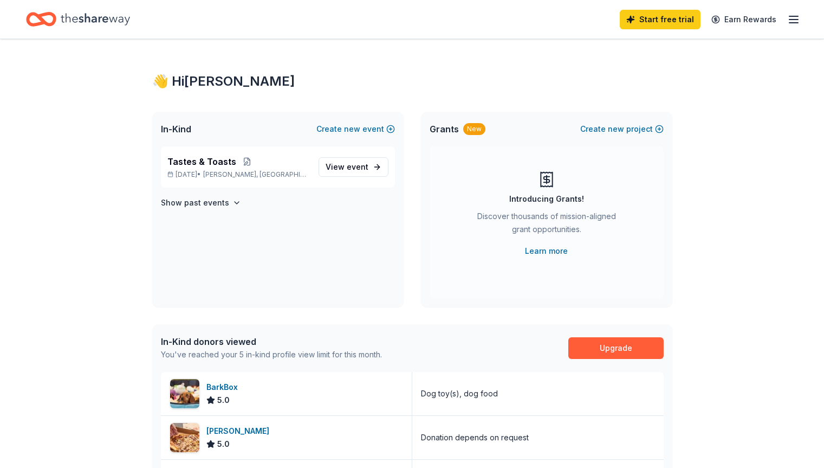
scroll to position [0, 0]
click at [379, 169] on link "View event" at bounding box center [354, 168] width 70 height 20
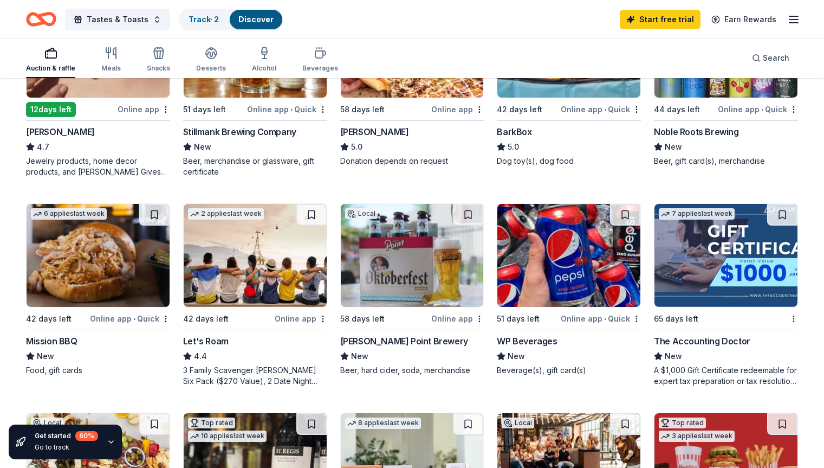
scroll to position [433, 0]
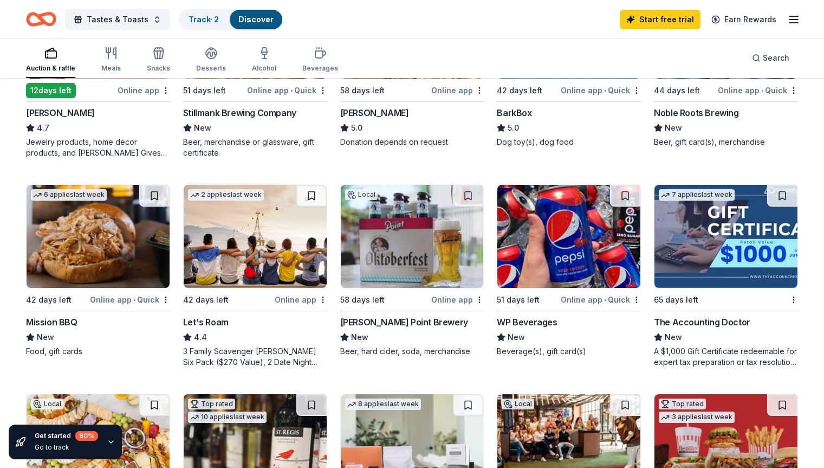
click at [95, 320] on div "Mission BBQ" at bounding box center [98, 321] width 144 height 13
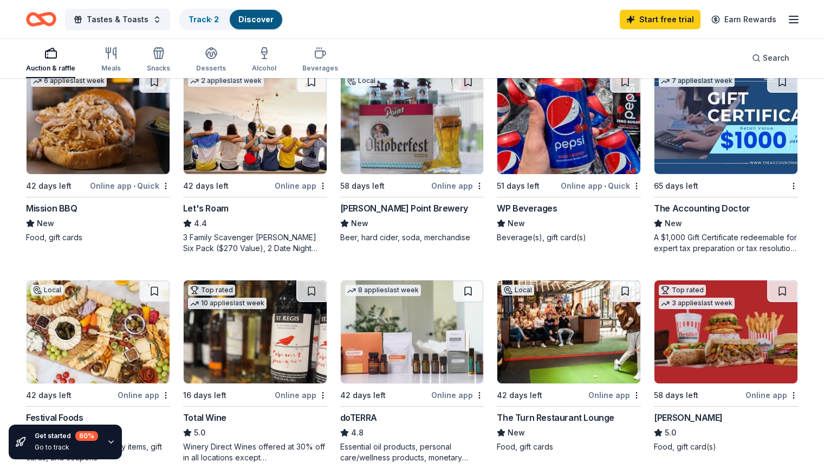
scroll to position [596, 0]
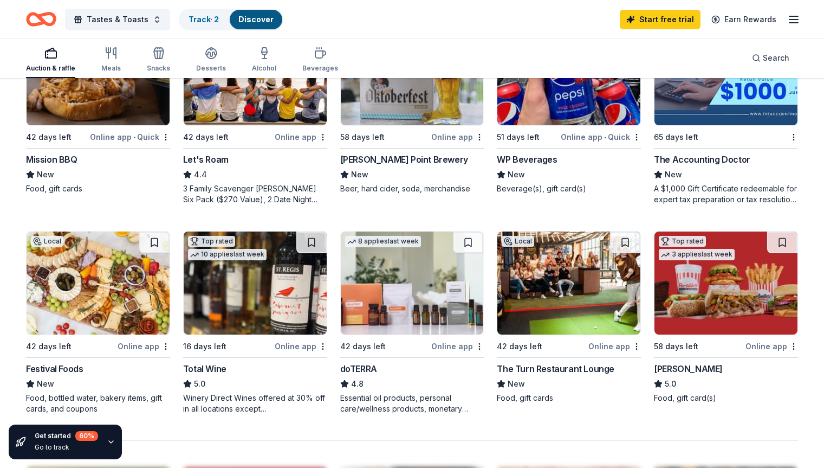
click at [375, 365] on div "doTERRA" at bounding box center [358, 368] width 37 height 13
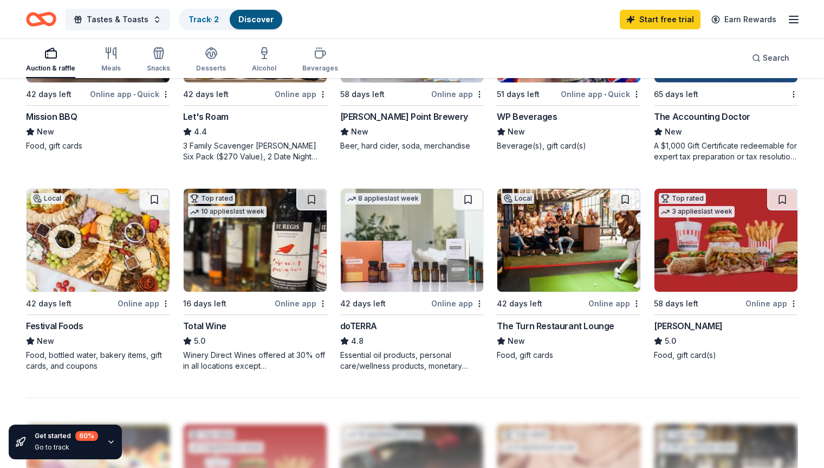
scroll to position [704, 0]
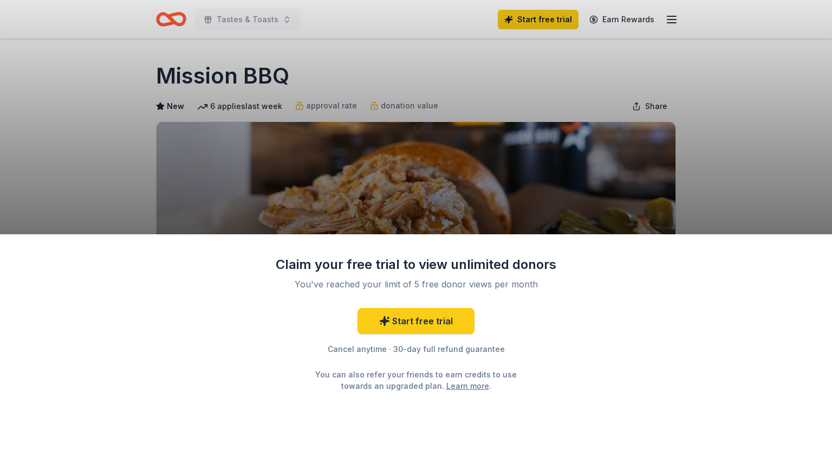
click at [717, 181] on div "Claim your free trial to view unlimited donors You've reached your limit of 5 f…" at bounding box center [416, 234] width 832 height 468
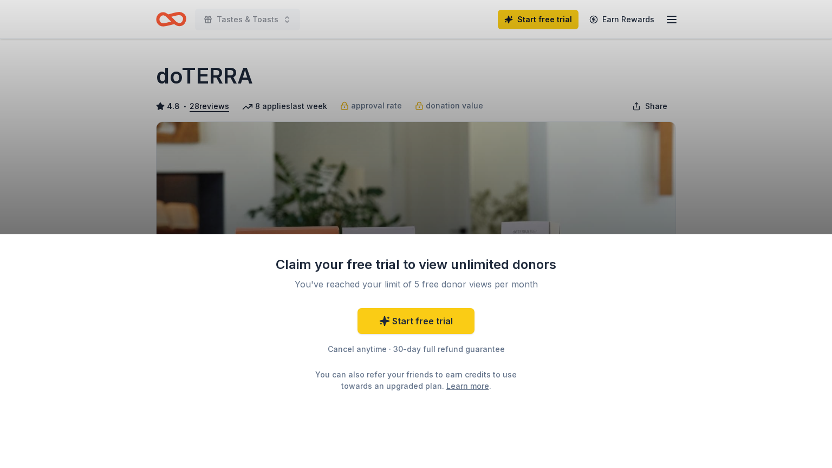
click at [618, 183] on div "Claim your free trial to view unlimited donors You've reached your limit of 5 f…" at bounding box center [416, 234] width 832 height 468
click at [477, 117] on div "Claim your free trial to view unlimited donors You've reached your limit of 5 f…" at bounding box center [416, 234] width 832 height 468
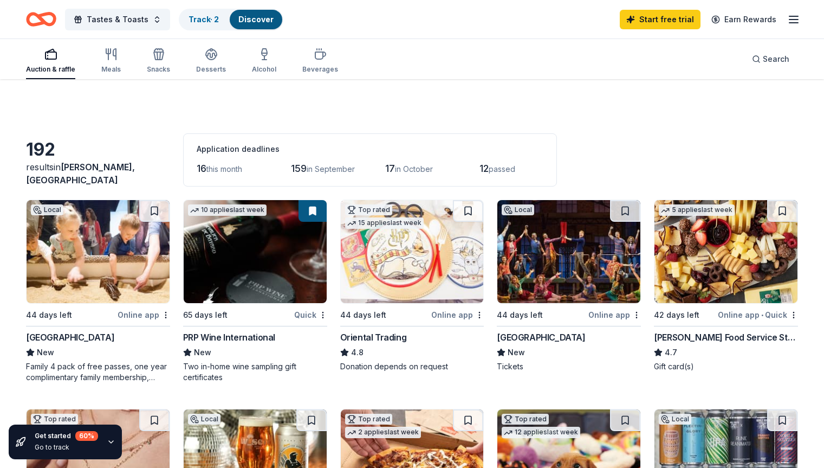
scroll to position [325, 0]
